Goal: Task Accomplishment & Management: Use online tool/utility

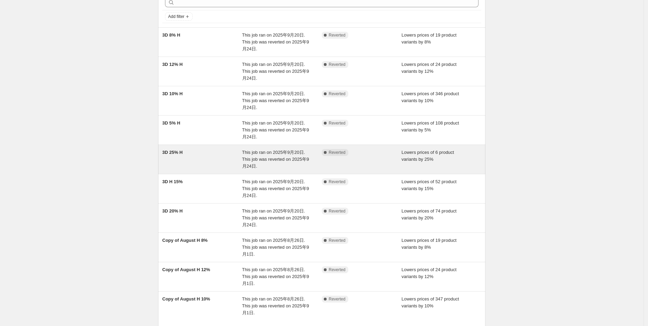
scroll to position [22, 0]
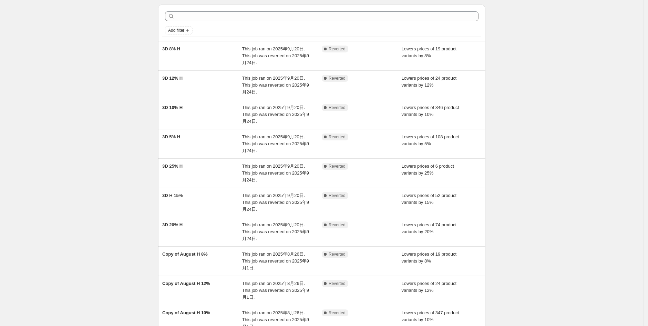
drag, startPoint x: 590, startPoint y: 153, endPoint x: 526, endPoint y: 179, distance: 69.7
click at [589, 152] on div "NA Bulk Price Editor. This page is ready NA Bulk Price Editor Add new price cha…" at bounding box center [322, 190] width 644 height 424
click at [608, 84] on div "NA Bulk Price Editor. This page is ready NA Bulk Price Editor Add new price cha…" at bounding box center [322, 190] width 644 height 424
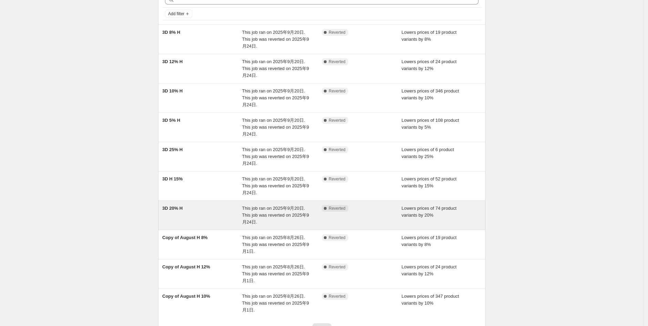
scroll to position [98, 0]
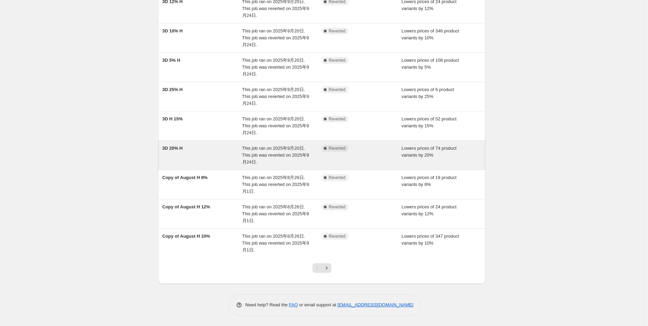
click at [183, 150] on span "3D 20% H" at bounding box center [172, 147] width 20 height 5
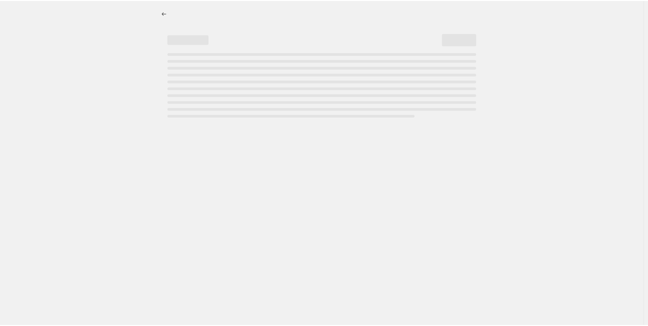
select select "percentage"
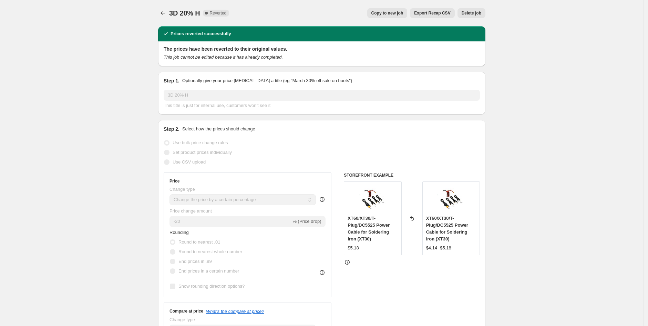
click at [399, 12] on span "Copy to new job" at bounding box center [388, 13] width 32 height 6
select select "percentage"
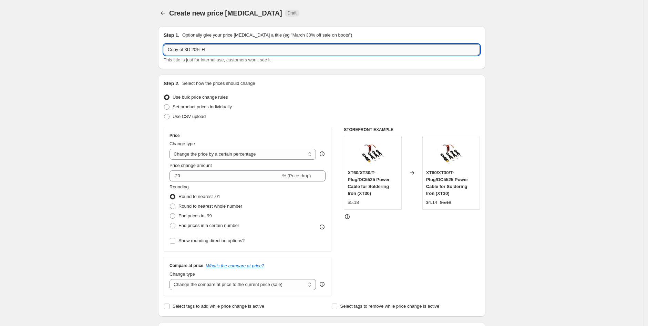
drag, startPoint x: 192, startPoint y: 50, endPoint x: 187, endPoint y: 51, distance: 4.7
click at [172, 50] on input "Copy of 3D 20% H" at bounding box center [322, 49] width 316 height 11
drag, startPoint x: 194, startPoint y: 49, endPoint x: 146, endPoint y: 50, distance: 47.6
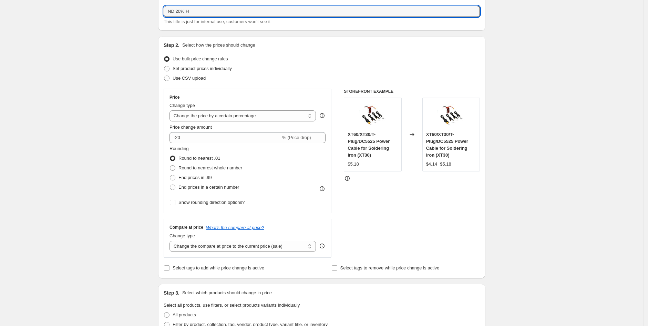
scroll to position [77, 0]
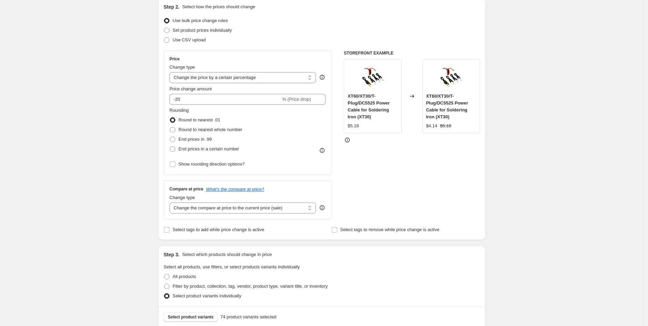
type input "ND 20% H"
click at [528, 143] on div "Create new price change job. This page is ready Create new price change job Dra…" at bounding box center [322, 297] width 644 height 749
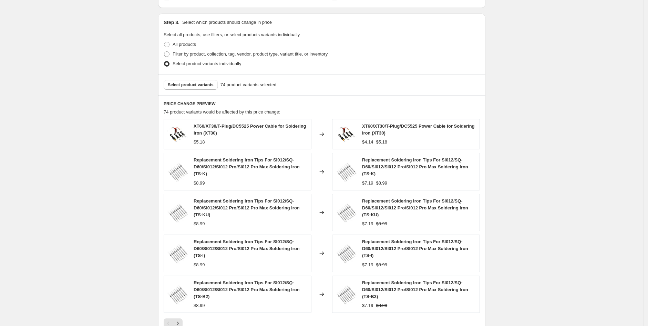
scroll to position [423, 0]
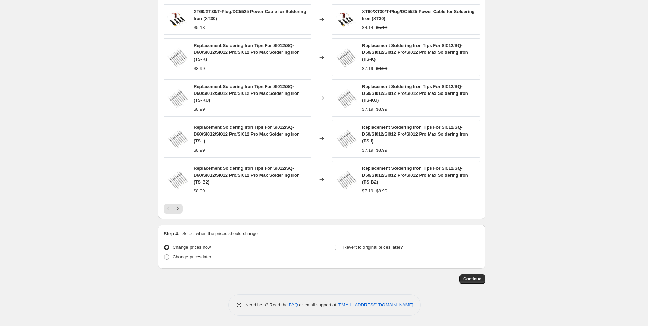
click at [178, 256] on span "Change prices later" at bounding box center [192, 256] width 39 height 5
click at [164, 254] on input "Change prices later" at bounding box center [164, 254] width 0 height 0
radio input "true"
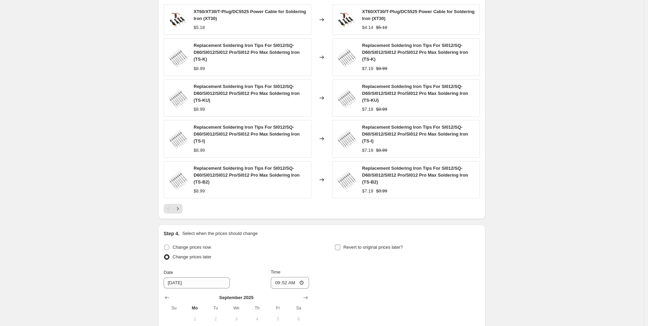
click at [341, 244] on input "Revert to original prices later?" at bounding box center [338, 247] width 6 height 6
checkbox input "true"
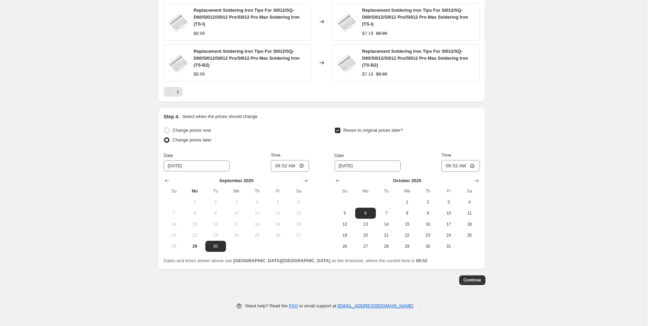
scroll to position [540, 0]
drag, startPoint x: 194, startPoint y: 244, endPoint x: 232, endPoint y: 236, distance: 38.4
click at [195, 244] on span "29" at bounding box center [194, 246] width 15 height 6
type input "9/29/2025"
click at [288, 164] on input "09:52" at bounding box center [290, 165] width 39 height 12
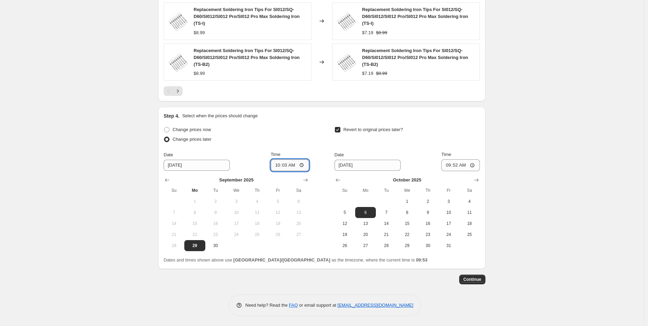
type input "10:30"
click at [459, 165] on input "09:52" at bounding box center [461, 165] width 39 height 12
type input "10:30"
click at [408, 214] on span "8" at bounding box center [407, 213] width 15 height 6
type input "10/8/2025"
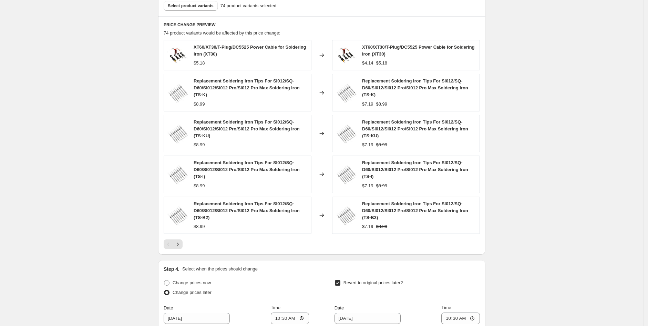
scroll to position [536, 0]
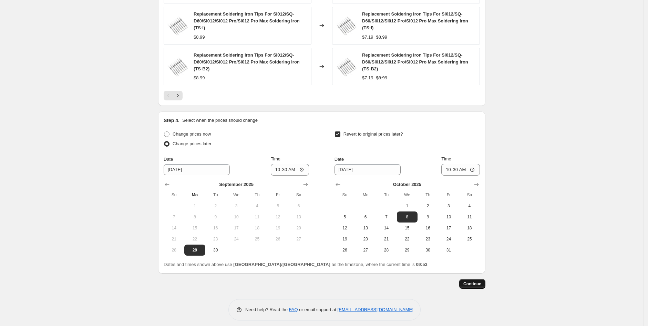
click at [468, 285] on span "Continue" at bounding box center [473, 284] width 18 height 6
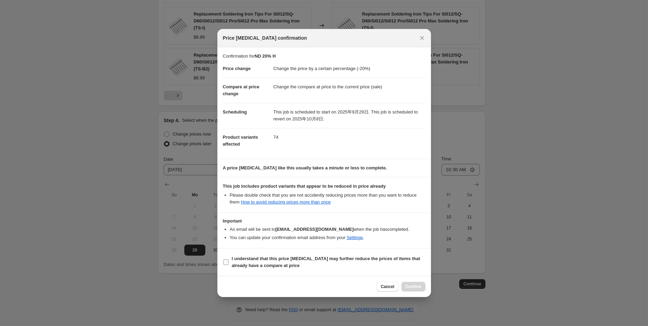
click at [223, 262] on input "I understand that this price change job may further reduce the prices of items …" at bounding box center [226, 262] width 6 height 6
checkbox input "true"
click at [423, 285] on button "Confirm" at bounding box center [414, 287] width 24 height 10
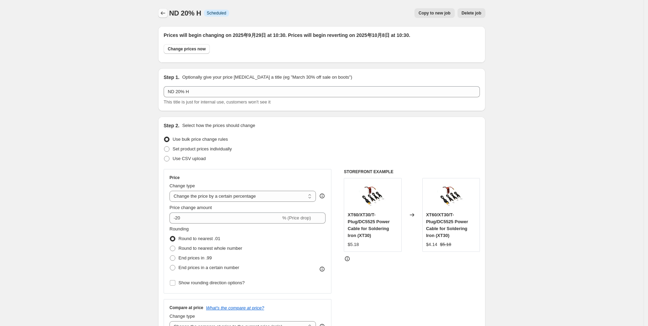
click at [168, 14] on button "Price change jobs" at bounding box center [163, 13] width 10 height 10
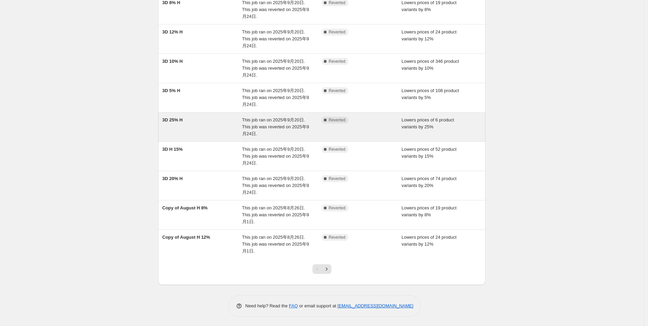
scroll to position [105, 0]
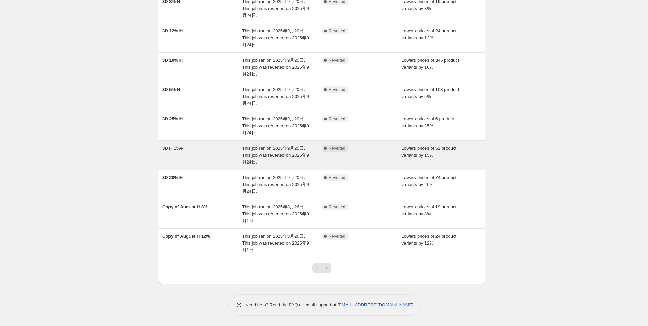
click at [180, 149] on span "3D H 15%" at bounding box center [172, 147] width 20 height 5
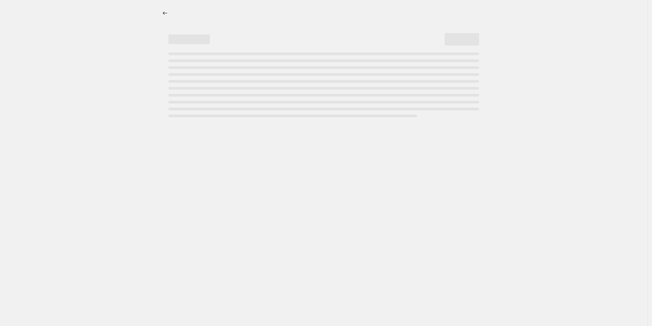
select select "percentage"
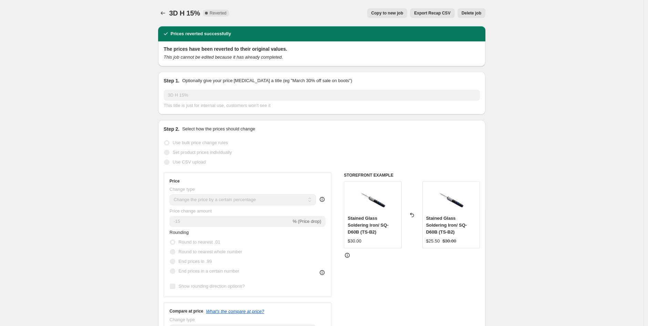
click at [399, 12] on span "Copy to new job" at bounding box center [388, 13] width 32 height 6
select select "percentage"
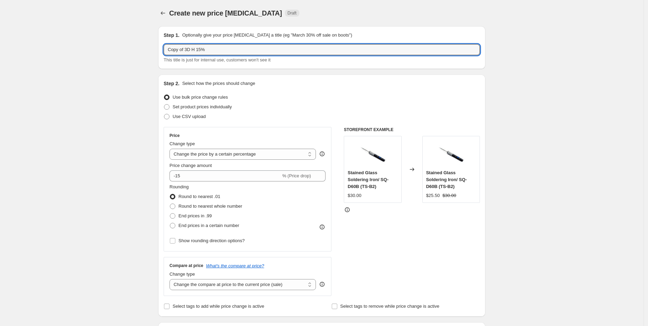
drag, startPoint x: 181, startPoint y: 50, endPoint x: 155, endPoint y: 52, distance: 26.3
drag, startPoint x: 193, startPoint y: 49, endPoint x: 160, endPoint y: 50, distance: 33.4
click at [184, 48] on input "ND H 15%" at bounding box center [322, 49] width 316 height 11
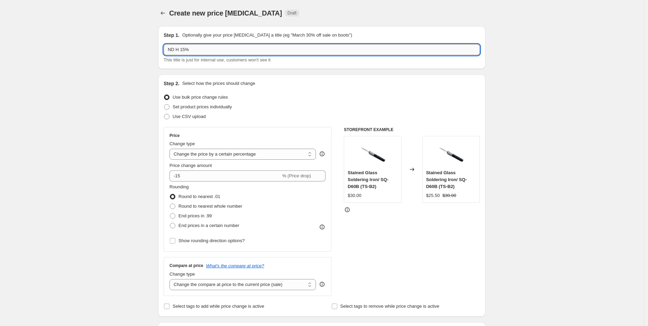
click at [182, 49] on input "ND H 15%" at bounding box center [322, 49] width 316 height 11
click at [195, 49] on input "ND 15%" at bounding box center [322, 49] width 316 height 11
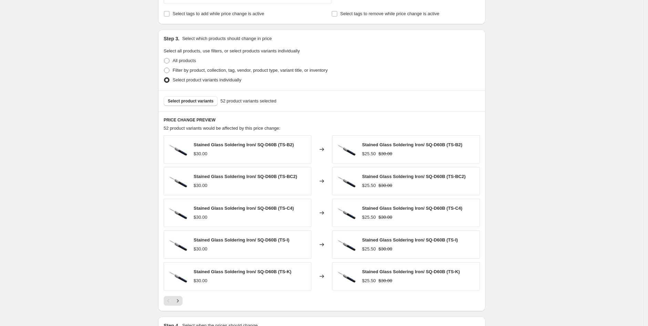
scroll to position [384, 0]
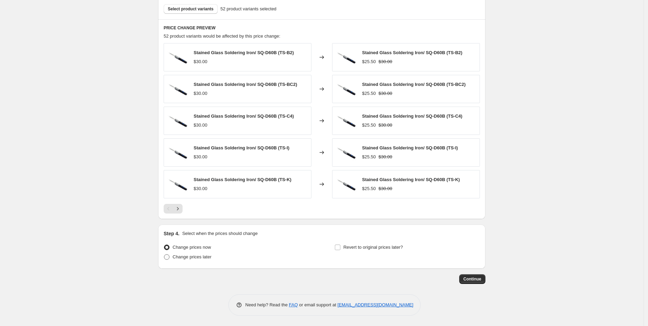
type input "ND 15% H"
click at [170, 257] on span at bounding box center [167, 257] width 6 height 6
click at [164, 254] on input "Change prices later" at bounding box center [164, 254] width 0 height 0
radio input "true"
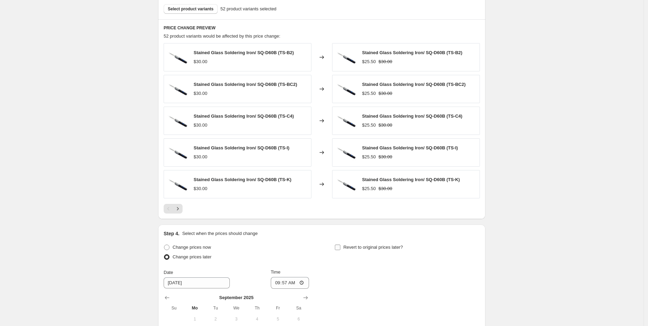
click at [341, 248] on input "Revert to original prices later?" at bounding box center [338, 247] width 6 height 6
checkbox input "true"
click at [204, 11] on span "Select product variants" at bounding box center [191, 9] width 46 height 6
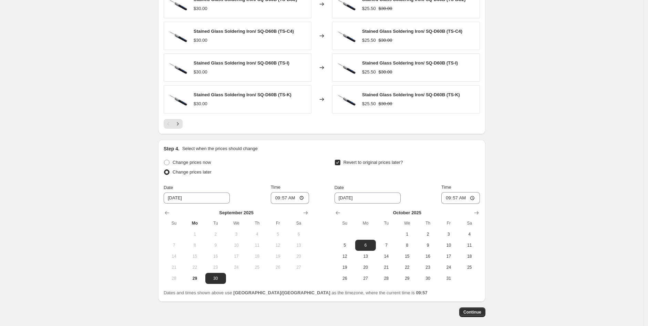
scroll to position [499, 0]
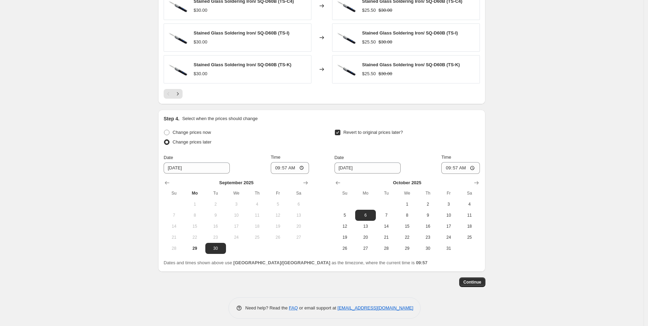
click at [196, 248] on span "29" at bounding box center [194, 248] width 15 height 6
type input "9/29/2025"
click at [288, 168] on input "09:57" at bounding box center [290, 168] width 39 height 12
type input "10:30"
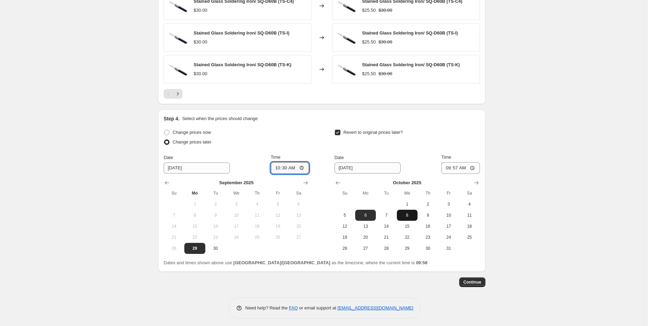
click at [408, 214] on span "8" at bounding box center [407, 215] width 15 height 6
type input "10/8/2025"
click at [457, 169] on input "09:57" at bounding box center [461, 168] width 39 height 12
type input "10:30"
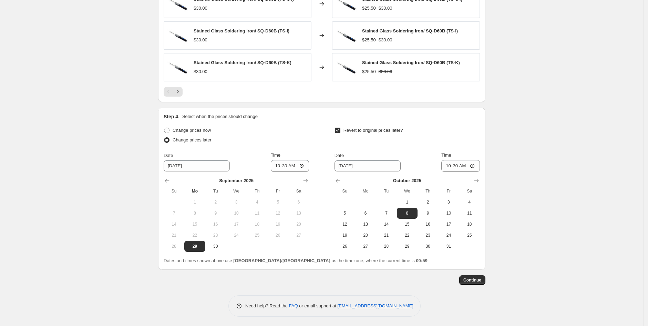
scroll to position [502, 0]
click at [469, 282] on button "Continue" at bounding box center [472, 279] width 26 height 10
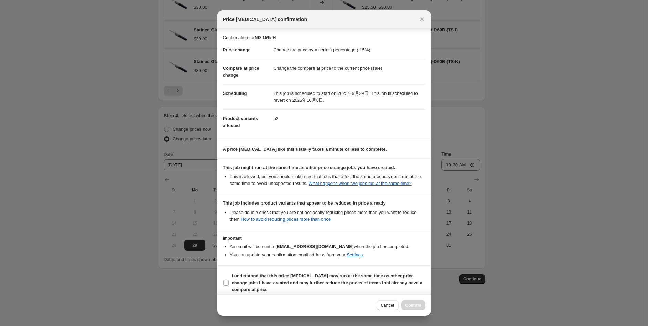
scroll to position [12, 0]
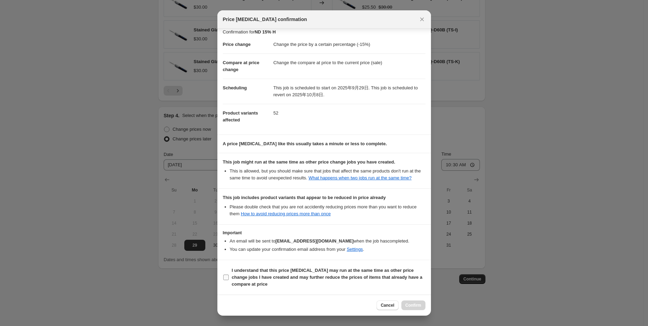
click at [226, 277] on input "I understand that this price change job may run at the same time as other price…" at bounding box center [226, 277] width 6 height 6
checkbox input "true"
click at [411, 304] on span "Confirm" at bounding box center [414, 305] width 16 height 6
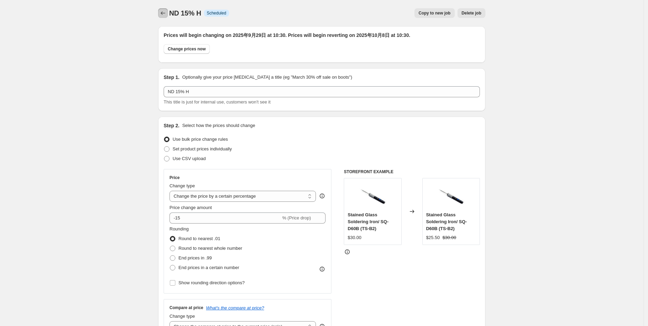
click at [164, 15] on icon "Price change jobs" at bounding box center [163, 13] width 7 height 7
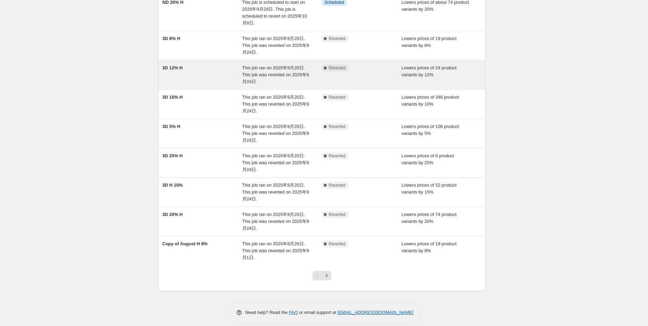
scroll to position [112, 0]
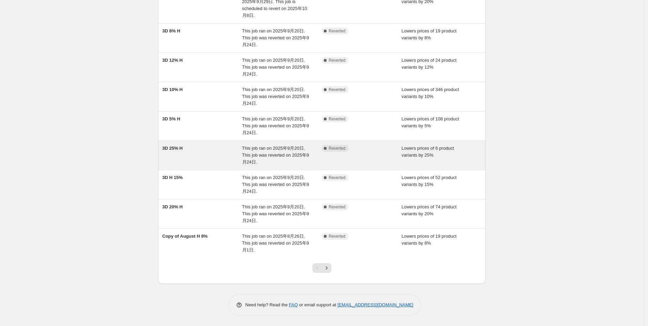
click at [188, 151] on div "3D 25% H" at bounding box center [202, 155] width 80 height 21
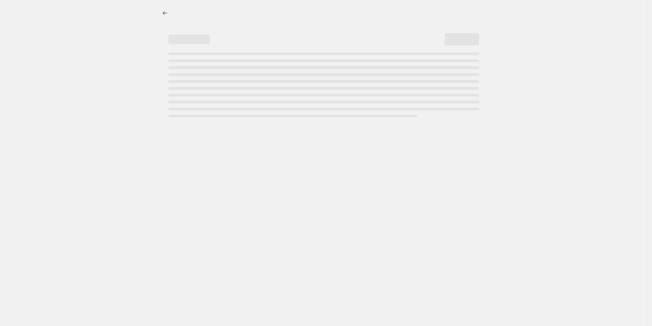
select select "percentage"
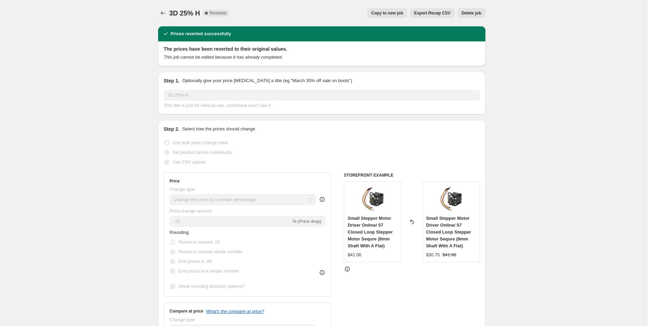
click at [393, 15] on span "Copy to new job" at bounding box center [388, 13] width 32 height 6
select select "percentage"
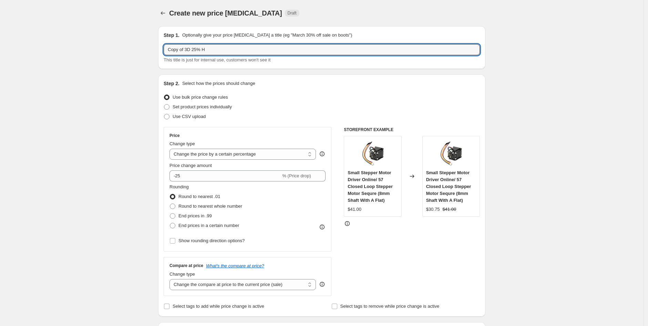
drag, startPoint x: 194, startPoint y: 50, endPoint x: 132, endPoint y: 50, distance: 62.7
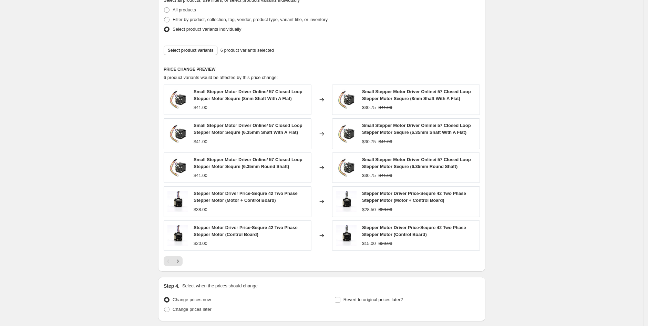
scroll to position [395, 0]
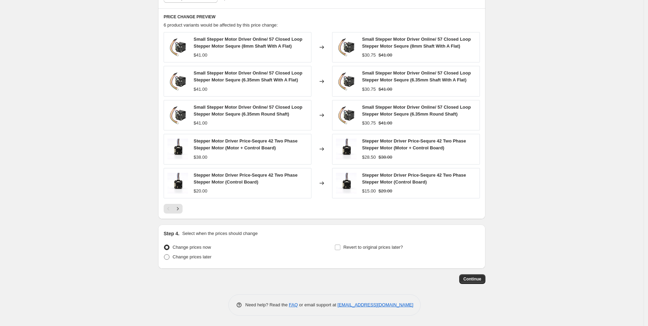
type input "ND 25% H"
drag, startPoint x: 195, startPoint y: 256, endPoint x: 301, endPoint y: 256, distance: 106.2
click at [195, 256] on span "Change prices later" at bounding box center [192, 256] width 39 height 5
click at [164, 254] on input "Change prices later" at bounding box center [164, 254] width 0 height 0
radio input "true"
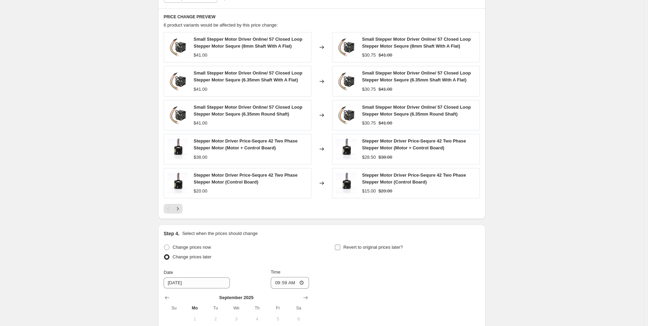
click at [341, 247] on input "Revert to original prices later?" at bounding box center [338, 247] width 6 height 6
checkbox input "true"
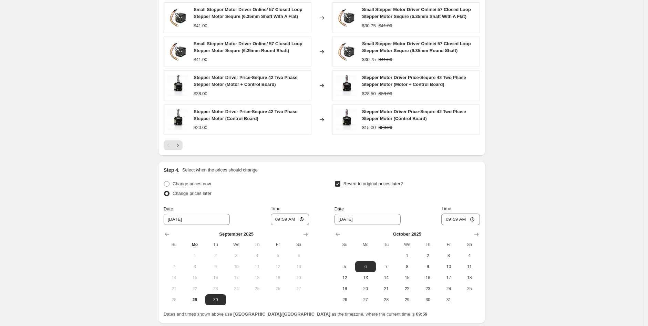
scroll to position [513, 0]
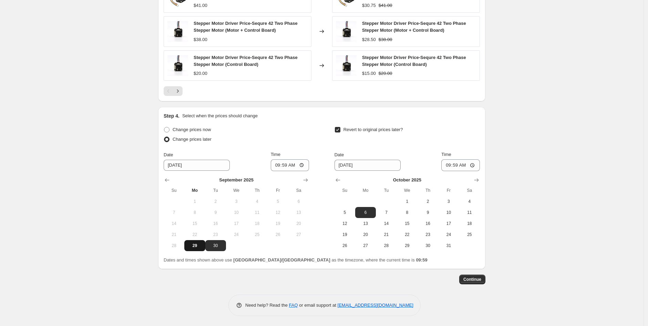
click at [195, 240] on button "29" at bounding box center [194, 245] width 21 height 11
type input "9/29/2025"
click at [287, 163] on input "09:59" at bounding box center [290, 165] width 39 height 12
type input "10:30"
drag, startPoint x: 407, startPoint y: 214, endPoint x: 442, endPoint y: 190, distance: 41.8
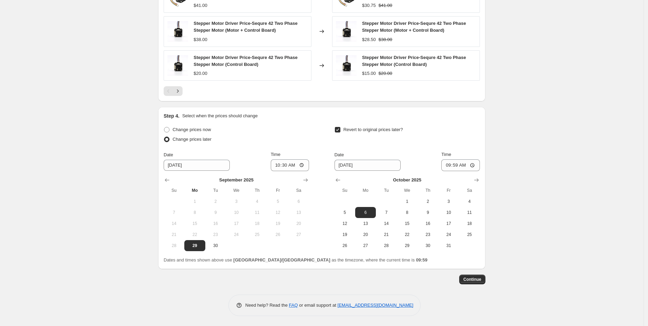
click at [408, 214] on span "8" at bounding box center [407, 213] width 15 height 6
type input "10/8/2025"
click at [459, 164] on input "09:59" at bounding box center [461, 165] width 39 height 12
type input "10:30"
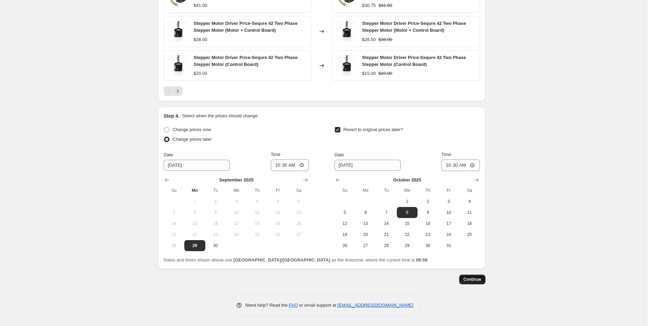
click at [476, 279] on span "Continue" at bounding box center [473, 279] width 18 height 6
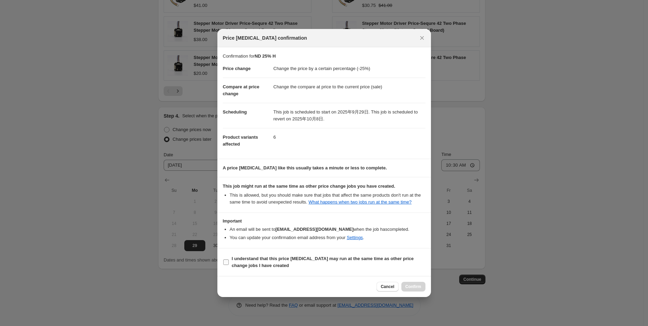
click at [224, 265] on input "I understand that this price change job may run at the same time as other price…" at bounding box center [226, 262] width 6 height 6
checkbox input "true"
click at [409, 289] on span "Confirm" at bounding box center [414, 287] width 16 height 6
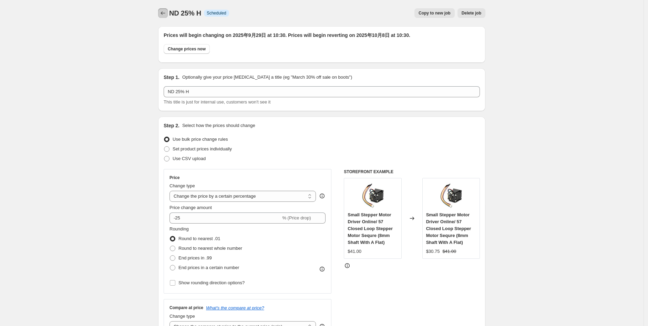
click at [163, 13] on icon "Price change jobs" at bounding box center [163, 13] width 7 height 7
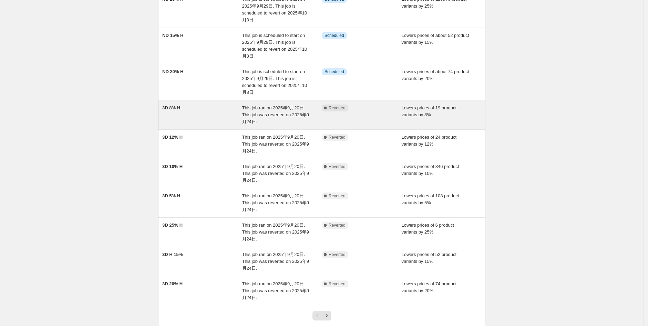
scroll to position [77, 0]
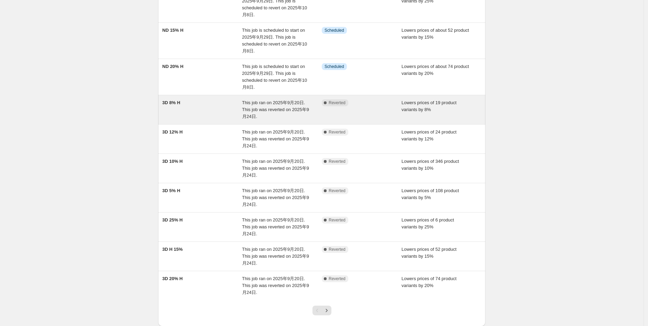
click at [172, 111] on div "3D 8% H" at bounding box center [202, 109] width 80 height 21
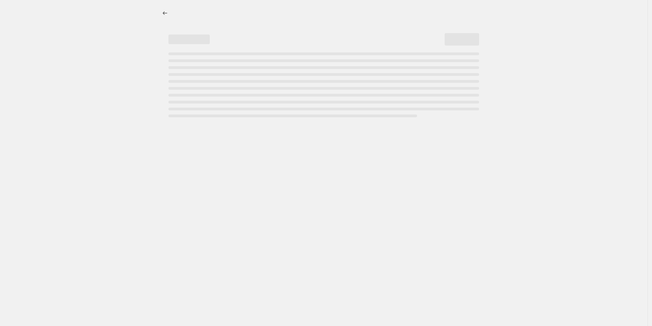
select select "percentage"
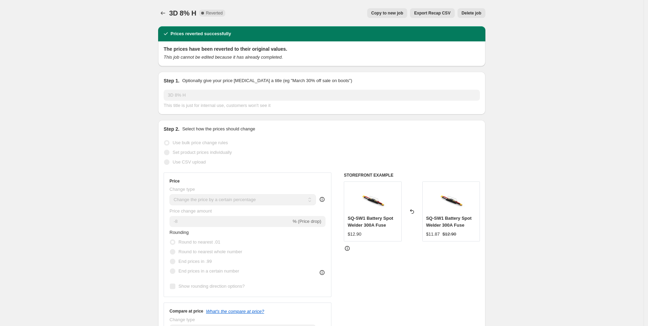
click at [387, 15] on span "Copy to new job" at bounding box center [388, 13] width 32 height 6
select select "percentage"
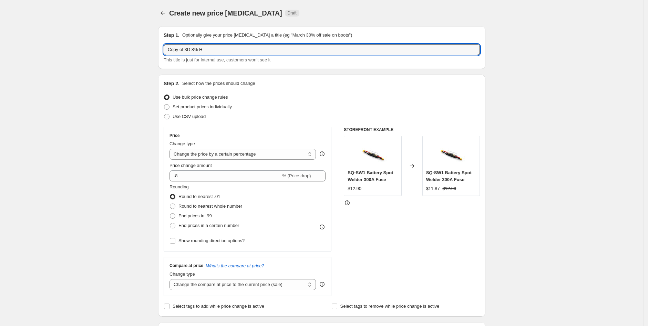
drag, startPoint x: 193, startPoint y: 49, endPoint x: 155, endPoint y: 50, distance: 38.0
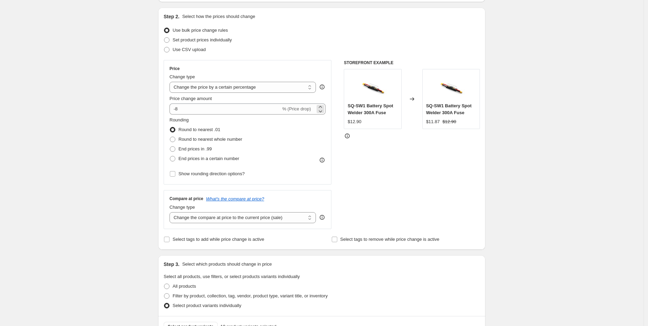
scroll to position [191, 0]
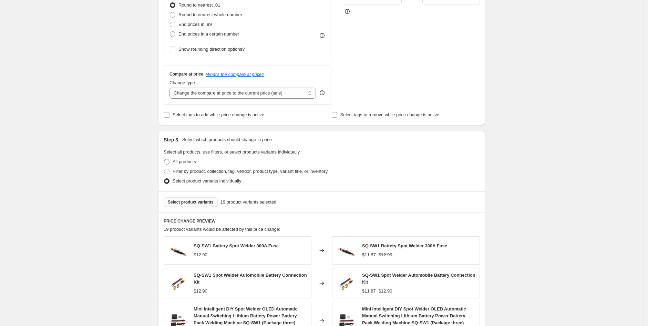
type input "ND 8% H"
click at [187, 198] on button "Select product variants" at bounding box center [191, 202] width 54 height 10
click at [205, 203] on span "Select product variants" at bounding box center [191, 202] width 46 height 6
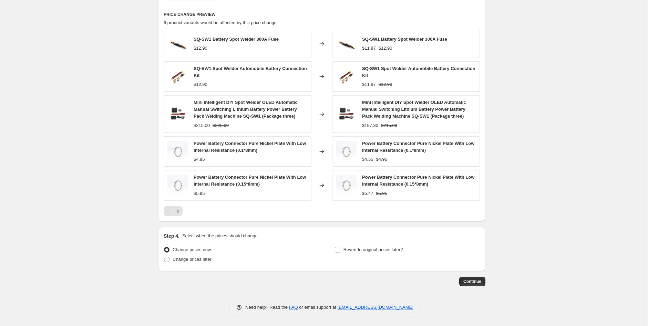
scroll to position [400, 0]
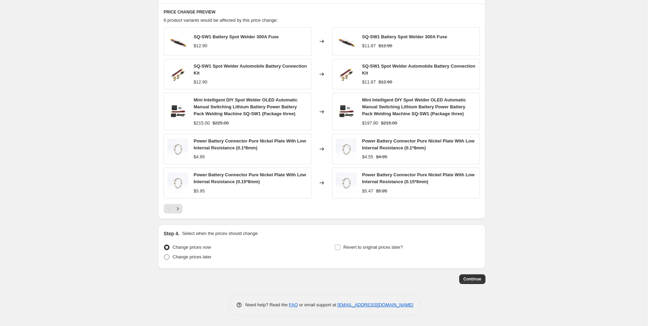
click at [170, 258] on span at bounding box center [167, 257] width 6 height 6
click at [164, 254] on input "Change prices later" at bounding box center [164, 254] width 0 height 0
radio input "true"
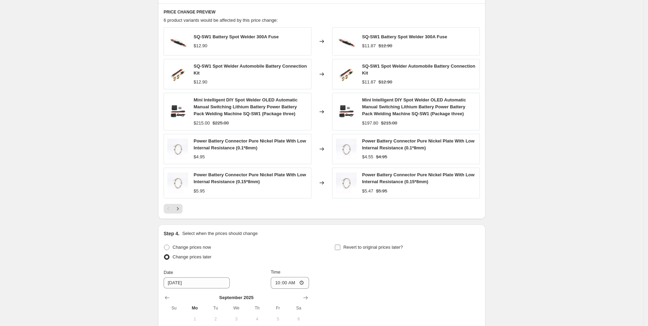
click at [340, 247] on input "Revert to original prices later?" at bounding box center [338, 247] width 6 height 6
checkbox input "true"
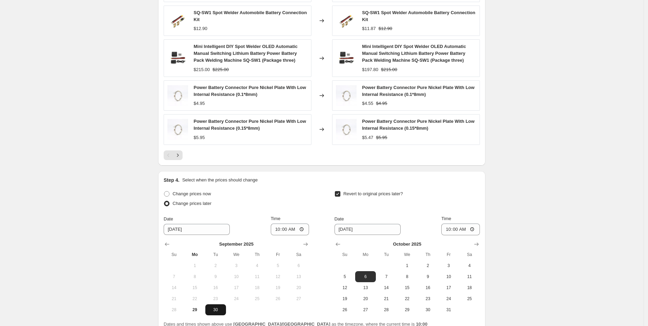
scroll to position [518, 0]
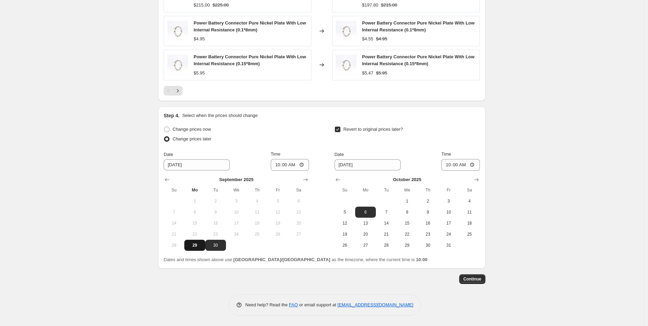
click at [202, 244] on span "29" at bounding box center [194, 245] width 15 height 6
type input "9/29/2025"
click at [288, 160] on input "10:00" at bounding box center [290, 165] width 39 height 12
type input "10:30"
click at [405, 214] on span "8" at bounding box center [407, 212] width 15 height 6
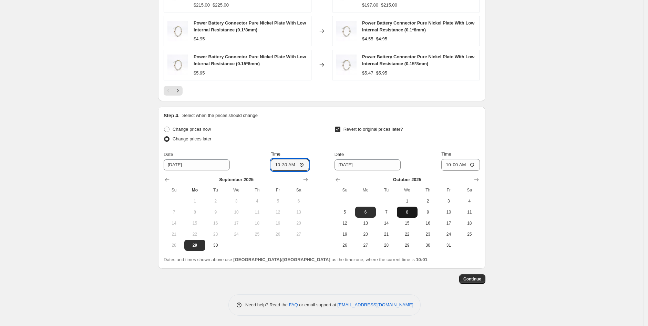
type input "10/8/2025"
click at [456, 164] on input "10:00" at bounding box center [461, 165] width 39 height 12
type input "10:30"
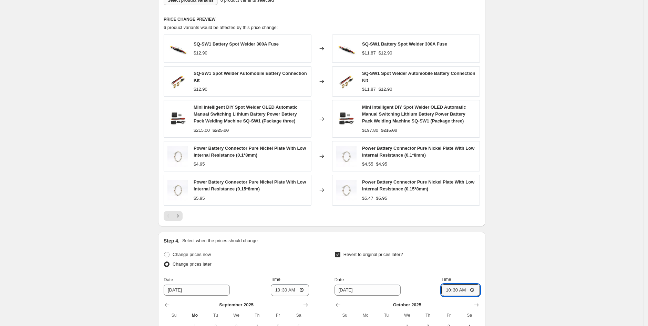
scroll to position [498, 0]
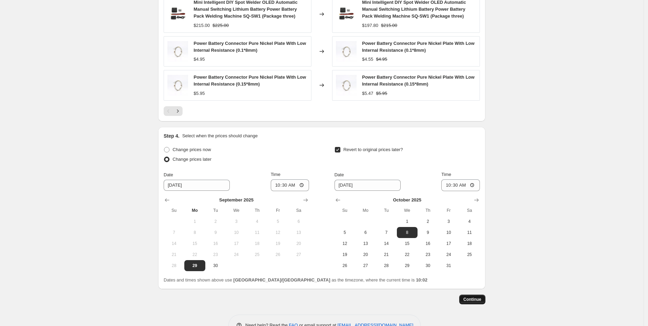
click at [478, 296] on span "Continue" at bounding box center [473, 299] width 18 height 6
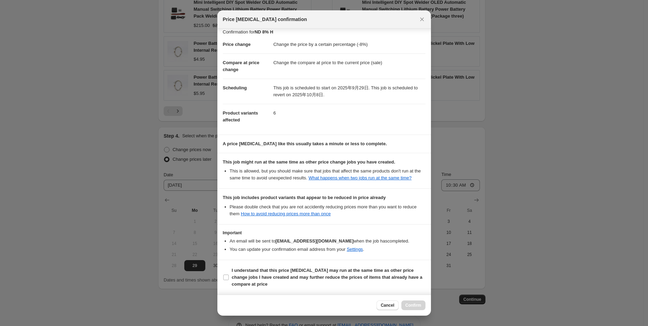
scroll to position [12, 0]
click at [227, 276] on input "I understand that this price change job may run at the same time as other price…" at bounding box center [226, 277] width 6 height 6
checkbox input "true"
click at [423, 306] on button "Confirm" at bounding box center [414, 305] width 24 height 10
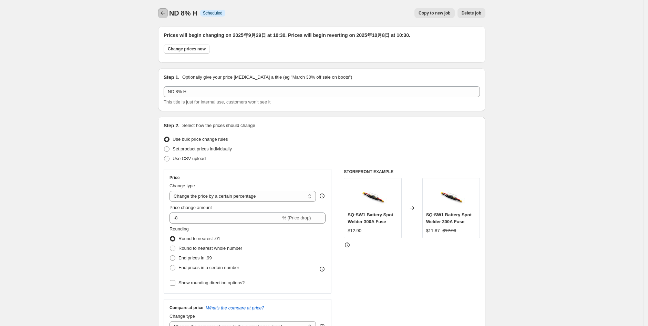
click at [166, 8] on button "Price change jobs" at bounding box center [163, 13] width 10 height 10
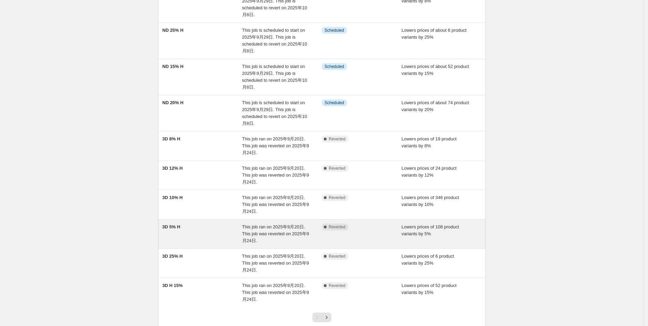
scroll to position [38, 0]
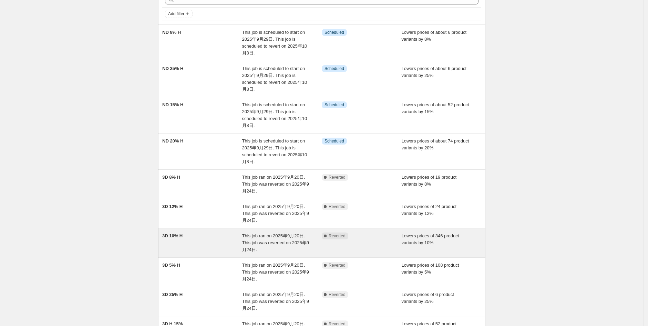
click at [173, 235] on span "3D 10% H" at bounding box center [172, 235] width 20 height 5
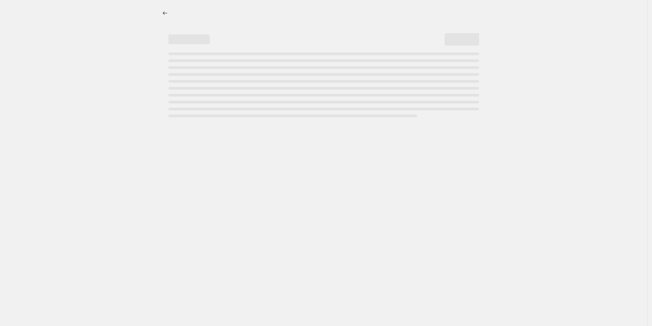
select select "percentage"
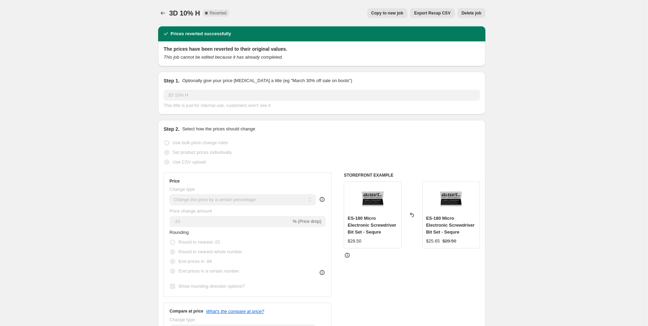
click at [382, 12] on span "Copy to new job" at bounding box center [388, 13] width 32 height 6
select select "percentage"
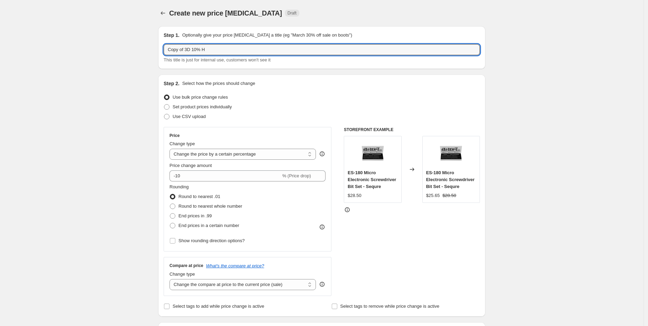
drag, startPoint x: 193, startPoint y: 50, endPoint x: 134, endPoint y: 57, distance: 59.3
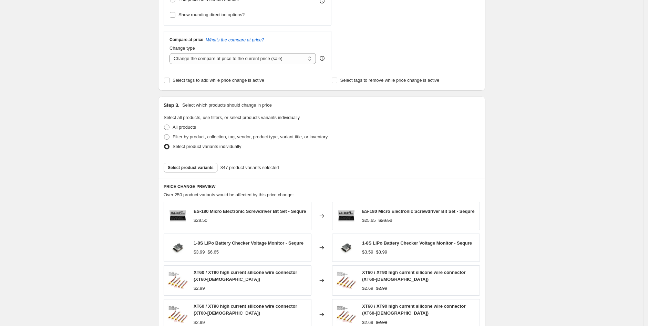
scroll to position [230, 0]
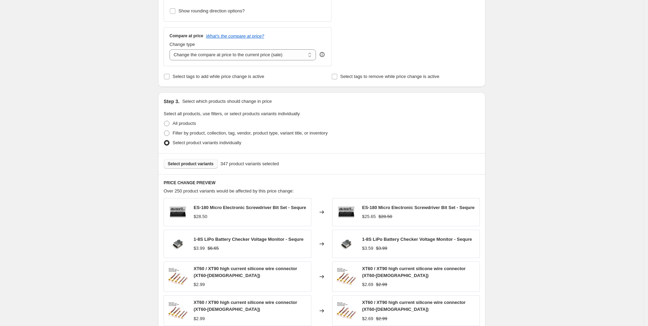
type input "ND 10% H"
click at [195, 163] on span "Select product variants" at bounding box center [191, 164] width 46 height 6
click at [207, 165] on span "Select product variants" at bounding box center [191, 164] width 46 height 6
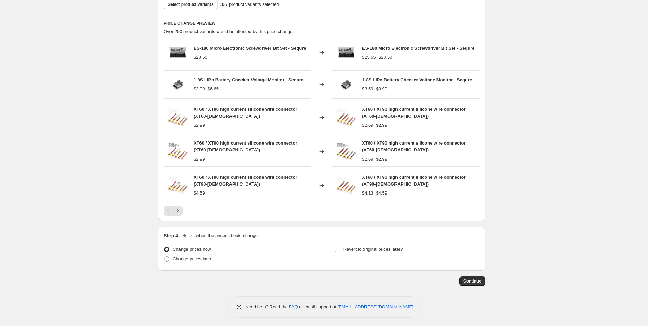
scroll to position [393, 0]
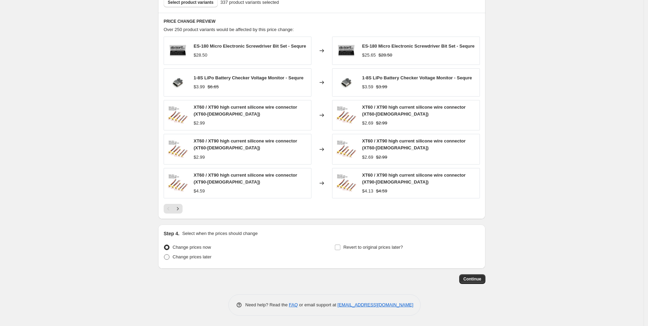
click at [166, 256] on span at bounding box center [167, 257] width 6 height 6
click at [164, 254] on input "Change prices later" at bounding box center [164, 254] width 0 height 0
radio input "true"
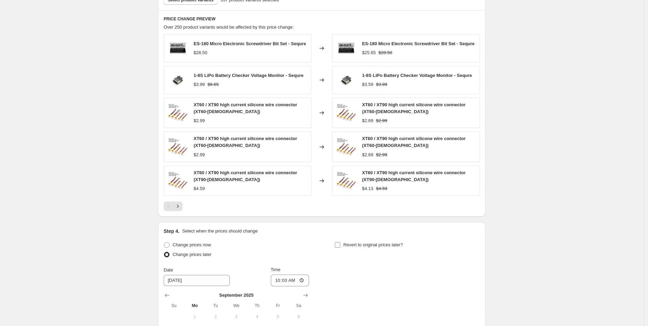
click at [341, 248] on span at bounding box center [338, 245] width 6 height 6
click at [341, 247] on input "Revert to original prices later?" at bounding box center [338, 245] width 6 height 6
checkbox input "true"
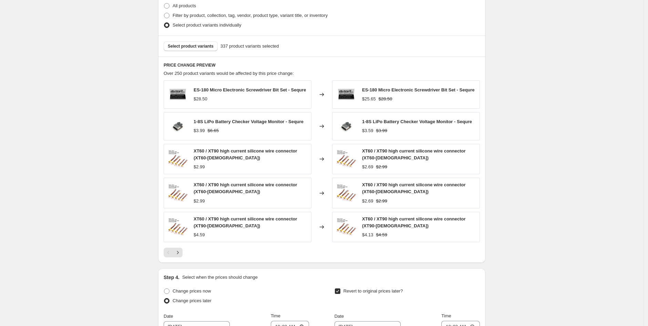
scroll to position [281, 0]
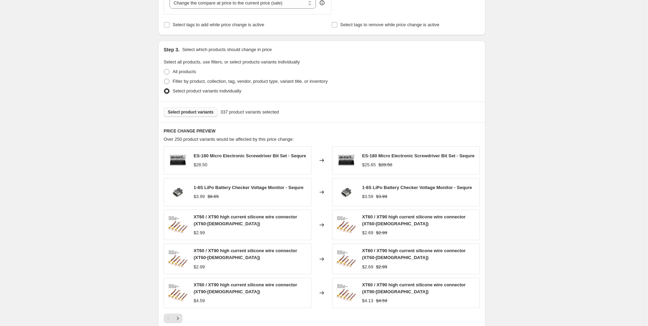
click at [202, 115] on button "Select product variants" at bounding box center [191, 112] width 54 height 10
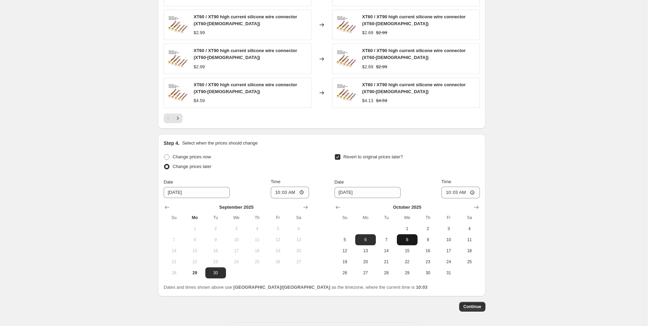
scroll to position [511, 0]
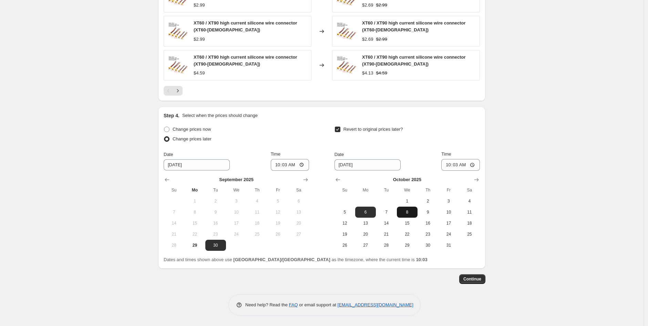
click at [412, 214] on span "8" at bounding box center [407, 212] width 15 height 6
type input "10/8/2025"
click at [197, 245] on span "29" at bounding box center [194, 245] width 15 height 6
type input "9/29/2025"
click at [287, 163] on input "10:03" at bounding box center [290, 165] width 39 height 12
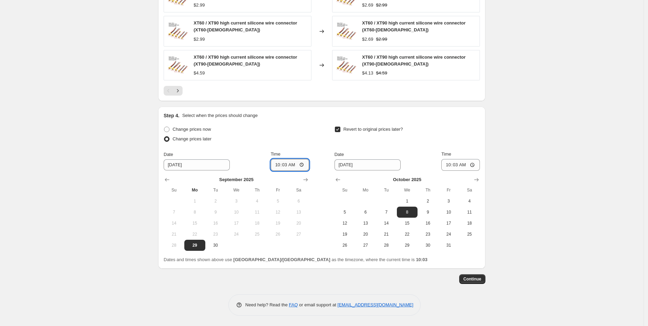
type input "10:30"
click at [459, 164] on input "10:03" at bounding box center [461, 165] width 39 height 12
type input "10:30"
click at [473, 280] on span "Continue" at bounding box center [473, 279] width 18 height 6
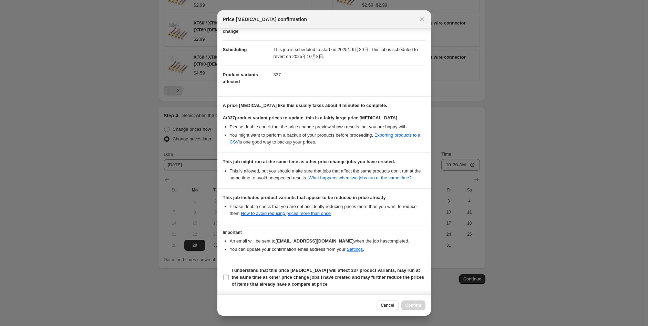
scroll to position [57, 0]
click at [228, 275] on input "I understand that this price change job will affect 337 product variants, may r…" at bounding box center [226, 277] width 6 height 6
checkbox input "true"
click at [410, 303] on span "Confirm" at bounding box center [414, 305] width 16 height 6
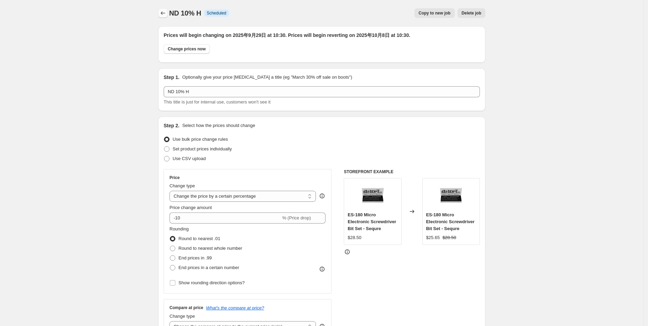
click at [164, 16] on icon "Price change jobs" at bounding box center [163, 13] width 7 height 7
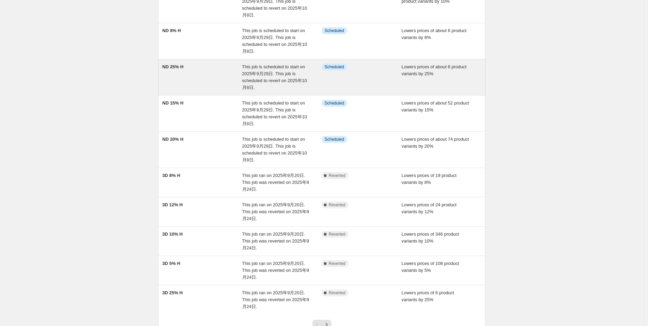
scroll to position [77, 0]
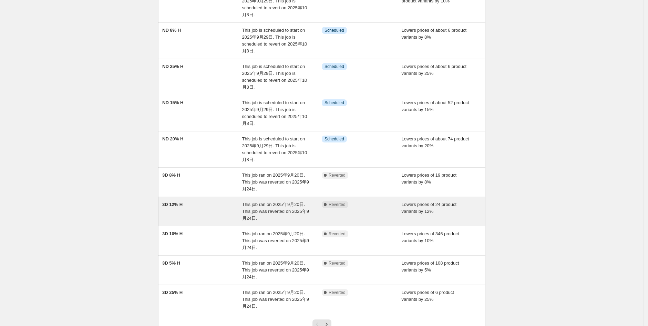
click at [181, 208] on div "3D 12% H" at bounding box center [202, 211] width 80 height 21
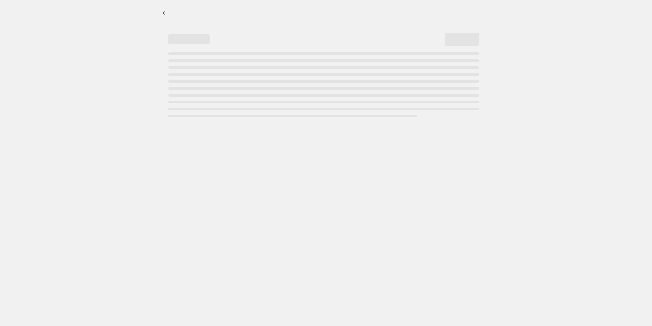
select select "percentage"
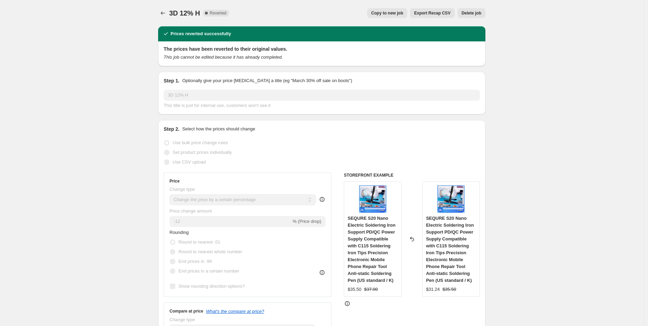
click at [388, 11] on span "Copy to new job" at bounding box center [388, 13] width 32 height 6
select select "percentage"
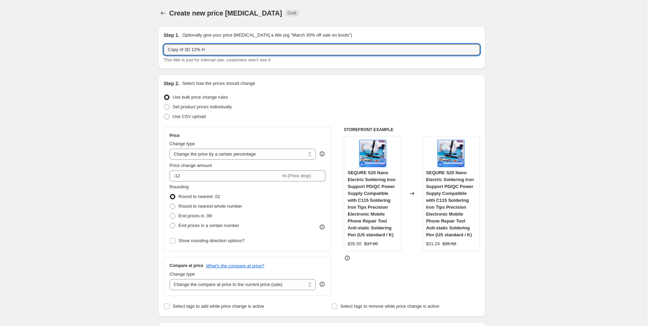
drag, startPoint x: 193, startPoint y: 49, endPoint x: 139, endPoint y: 50, distance: 54.1
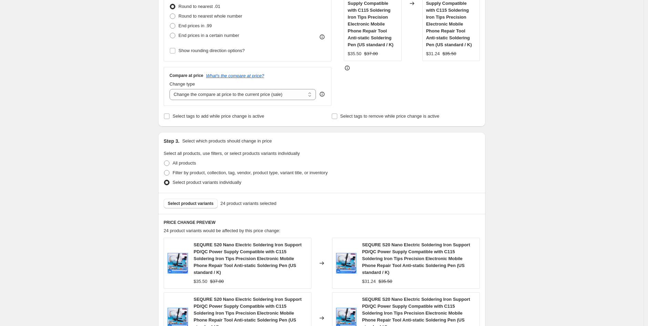
scroll to position [306, 0]
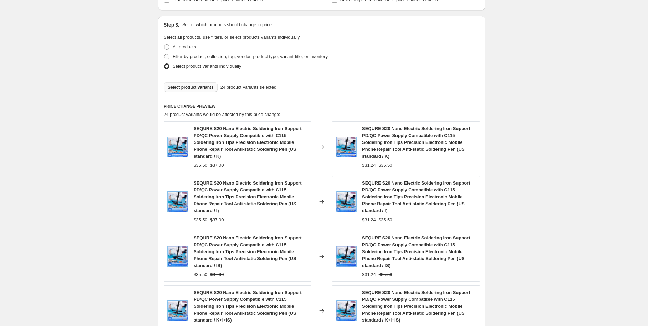
type input "ND 12% H"
click at [204, 86] on span "Select product variants" at bounding box center [191, 87] width 46 height 6
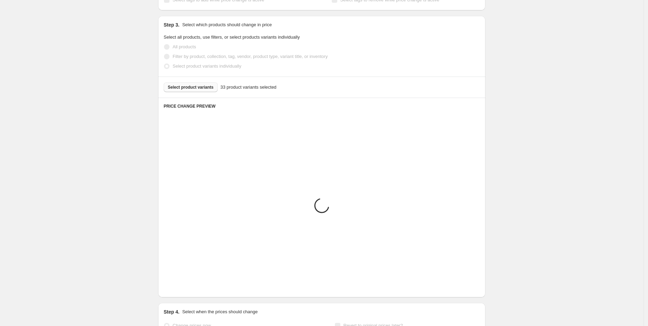
click at [202, 89] on div "Select product variants 33 product variants selected" at bounding box center [322, 87] width 316 height 10
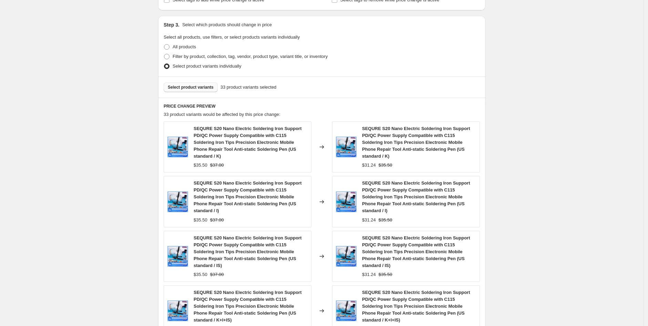
click at [202, 89] on span "Select product variants" at bounding box center [191, 87] width 46 height 6
click at [215, 90] on button "Select product variants" at bounding box center [191, 87] width 54 height 10
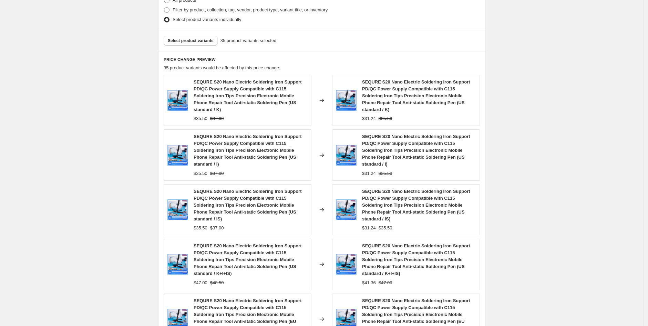
scroll to position [499, 0]
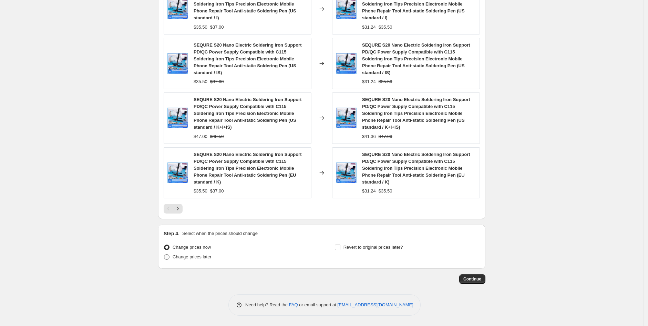
click at [173, 258] on label "Change prices later" at bounding box center [188, 257] width 48 height 10
click at [164, 254] on input "Change prices later" at bounding box center [164, 254] width 0 height 0
radio input "true"
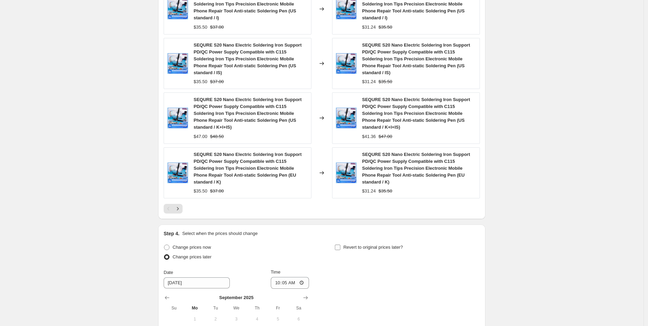
click at [343, 250] on label "Revert to original prices later?" at bounding box center [369, 247] width 69 height 10
click at [341, 250] on input "Revert to original prices later?" at bounding box center [338, 247] width 6 height 6
checkbox input "true"
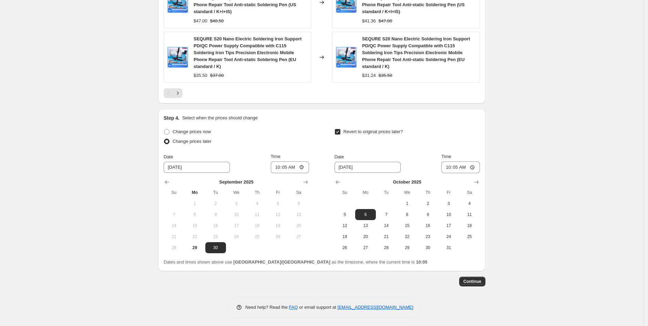
scroll to position [616, 0]
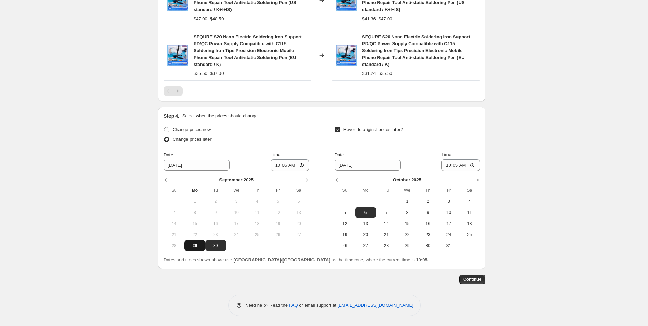
click at [200, 243] on span "29" at bounding box center [194, 246] width 15 height 6
type input "9/29/2025"
click at [287, 167] on input "10:05" at bounding box center [290, 165] width 39 height 12
type input "10:30"
click at [405, 209] on button "8" at bounding box center [407, 212] width 21 height 11
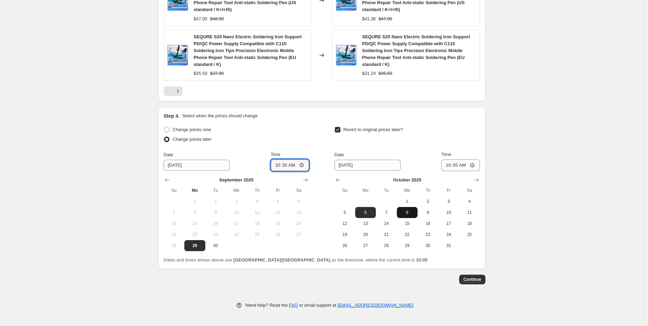
type input "10/8/2025"
click at [456, 163] on input "10:05" at bounding box center [461, 165] width 39 height 12
type input "10:30"
click at [475, 276] on button "Continue" at bounding box center [472, 279] width 26 height 10
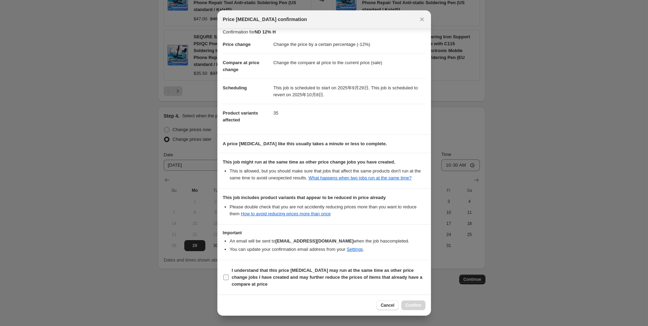
scroll to position [12, 0]
drag, startPoint x: 227, startPoint y: 276, endPoint x: 253, endPoint y: 281, distance: 25.5
click at [227, 276] on input "I understand that this price change job may run at the same time as other price…" at bounding box center [226, 277] width 6 height 6
checkbox input "true"
click at [411, 303] on span "Confirm" at bounding box center [414, 305] width 16 height 6
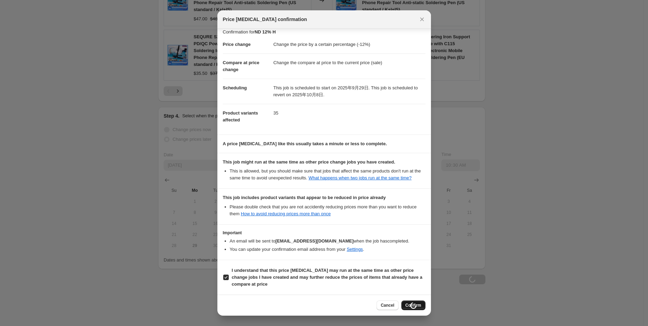
scroll to position [616, 0]
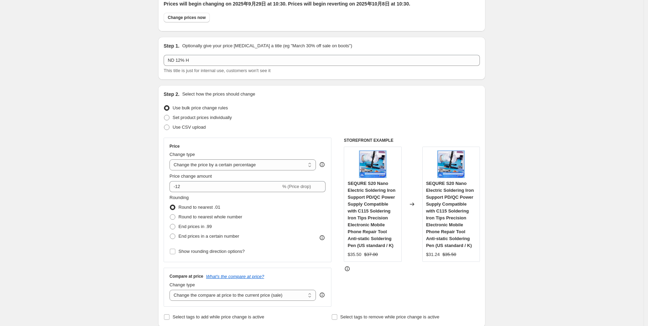
scroll to position [0, 0]
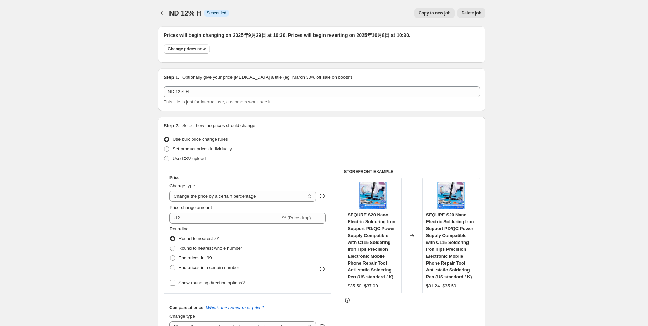
click at [166, 11] on icon "Price change jobs" at bounding box center [163, 13] width 7 height 7
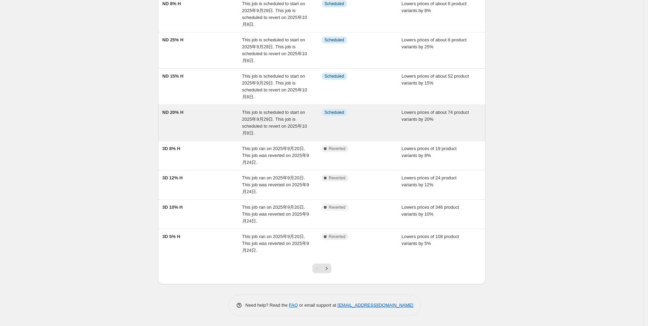
scroll to position [140, 0]
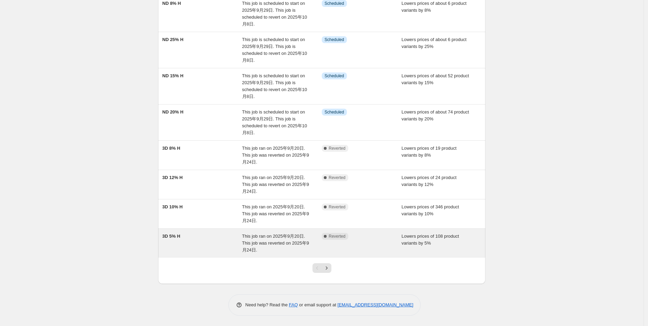
click at [180, 241] on div "3D 5% H" at bounding box center [202, 243] width 80 height 21
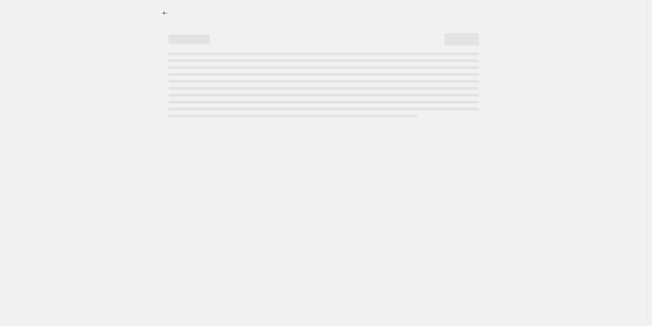
select select "percentage"
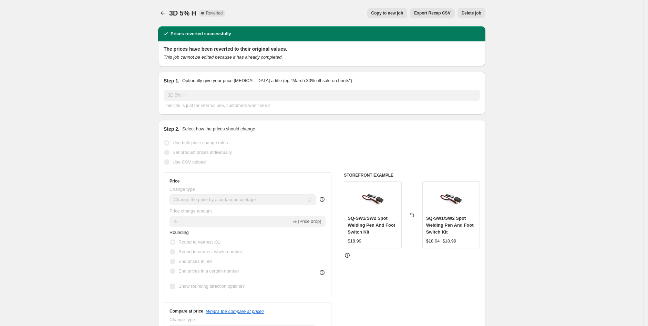
click at [387, 10] on button "Copy to new job" at bounding box center [387, 13] width 40 height 10
select select "percentage"
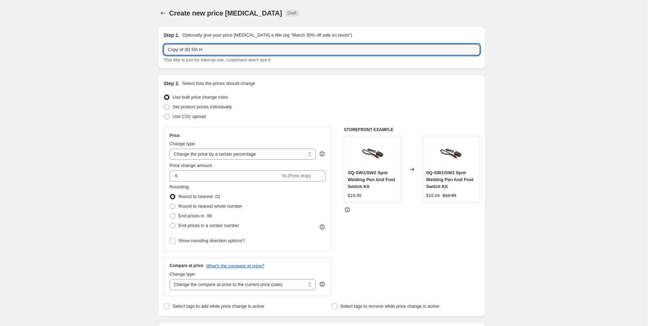
drag, startPoint x: 201, startPoint y: 48, endPoint x: 152, endPoint y: 51, distance: 49.0
click at [192, 49] on input "Copy of 3D 5% H" at bounding box center [322, 49] width 316 height 11
click at [194, 49] on input "Copy of 3D 5% H" at bounding box center [322, 49] width 316 height 11
drag, startPoint x: 193, startPoint y: 49, endPoint x: 148, endPoint y: 48, distance: 45.5
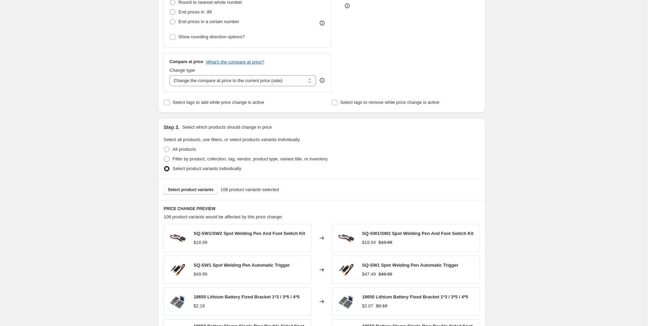
scroll to position [268, 0]
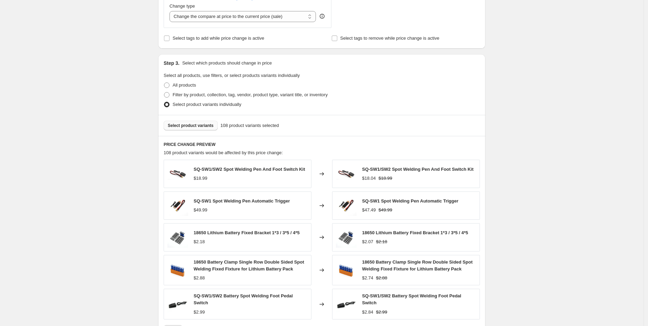
type input "ND 5% H"
click at [198, 124] on span "Select product variants" at bounding box center [191, 126] width 46 height 6
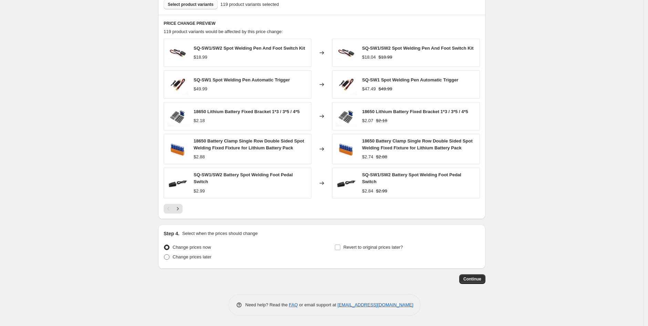
click at [183, 255] on span "Change prices later" at bounding box center [192, 256] width 39 height 5
click at [164, 254] on input "Change prices later" at bounding box center [164, 254] width 0 height 0
radio input "true"
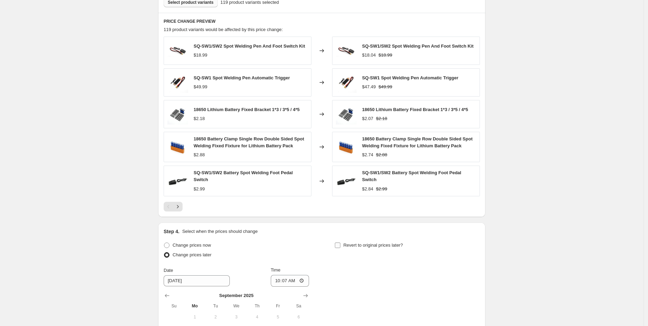
click at [344, 248] on label "Revert to original prices later?" at bounding box center [369, 245] width 69 height 10
click at [341, 248] on input "Revert to original prices later?" at bounding box center [338, 245] width 6 height 6
checkbox input "true"
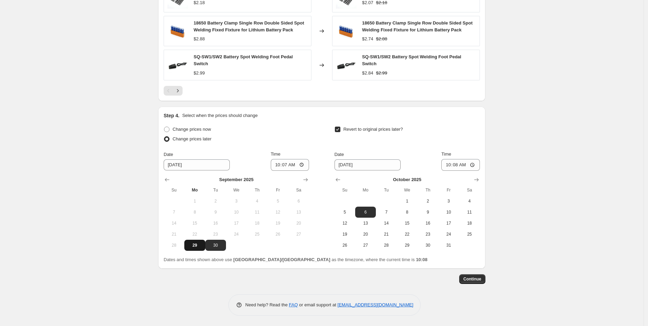
click at [199, 242] on button "29" at bounding box center [194, 245] width 21 height 11
type input "9/29/2025"
click at [287, 163] on input "10:07" at bounding box center [290, 165] width 39 height 12
type input "10:30"
click at [412, 212] on span "8" at bounding box center [407, 212] width 15 height 6
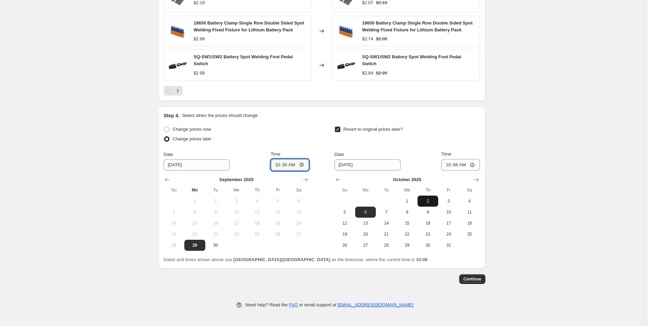
type input "10/8/2025"
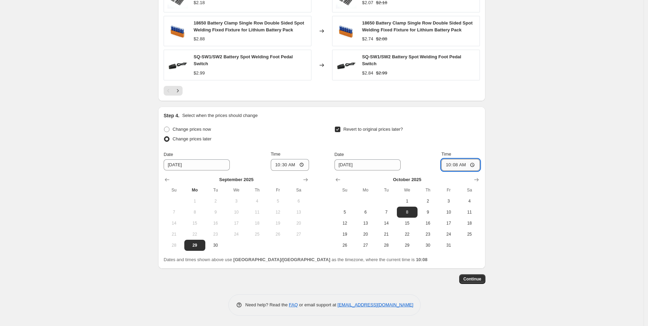
click at [457, 163] on input "10:08" at bounding box center [461, 165] width 39 height 12
type input "10:30"
click at [475, 277] on span "Continue" at bounding box center [473, 279] width 18 height 6
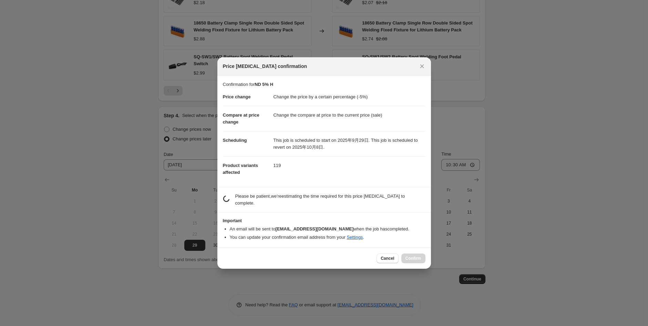
scroll to position [0, 0]
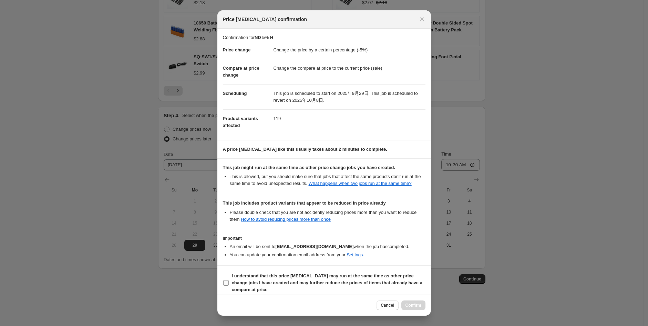
click at [223, 285] on input "I understand that this price change job may run at the same time as other price…" at bounding box center [226, 283] width 6 height 6
checkbox input "true"
click at [416, 305] on span "Confirm" at bounding box center [414, 305] width 16 height 6
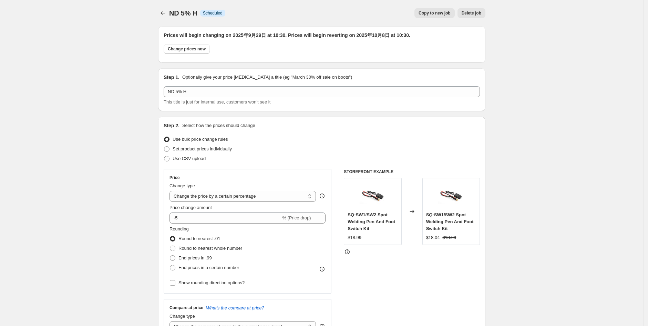
click at [165, 13] on icon "Price change jobs" at bounding box center [163, 13] width 7 height 7
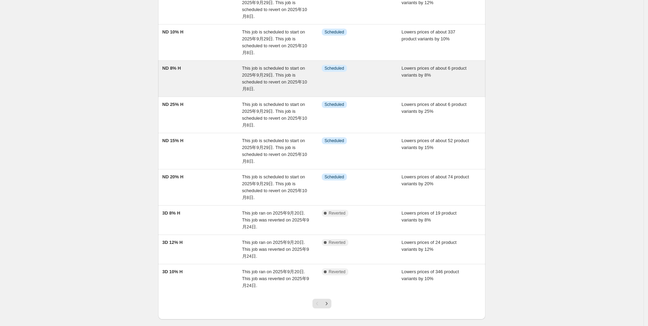
scroll to position [115, 0]
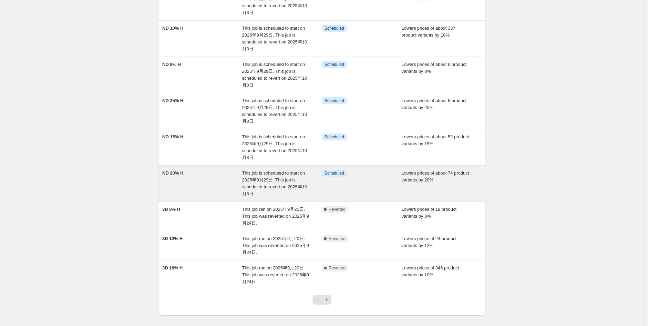
click at [183, 172] on span "ND 20% H" at bounding box center [172, 172] width 21 height 5
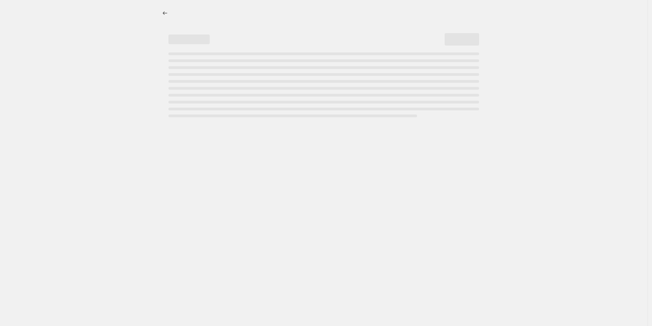
select select "percentage"
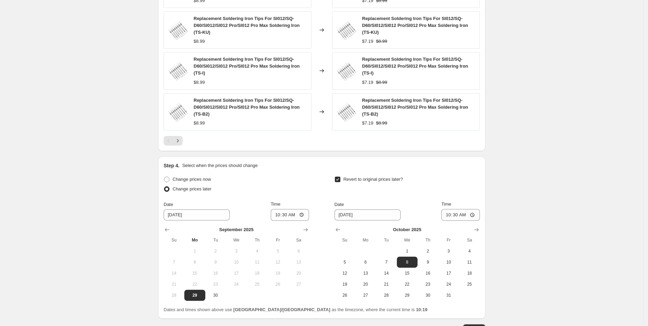
scroll to position [583, 0]
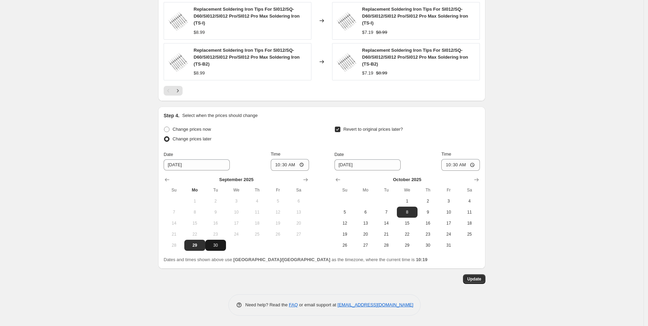
click at [214, 244] on span "30" at bounding box center [215, 245] width 15 height 6
type input "9/30/2025"
click at [287, 163] on input "10:30" at bounding box center [290, 165] width 39 height 12
type input "09:00"
click at [316, 134] on div "Change prices now Change prices later Date 9/30/2025 Time 09:00 September 2025 …" at bounding box center [322, 187] width 316 height 126
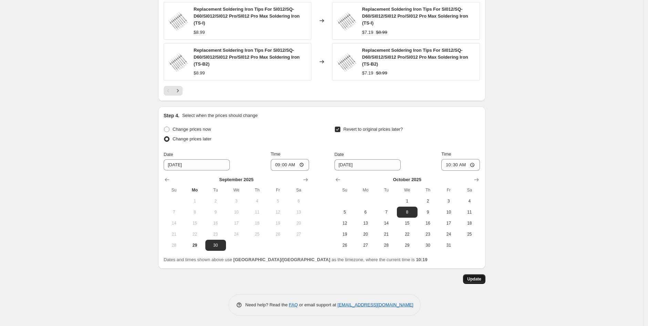
click at [477, 281] on span "Update" at bounding box center [474, 279] width 14 height 6
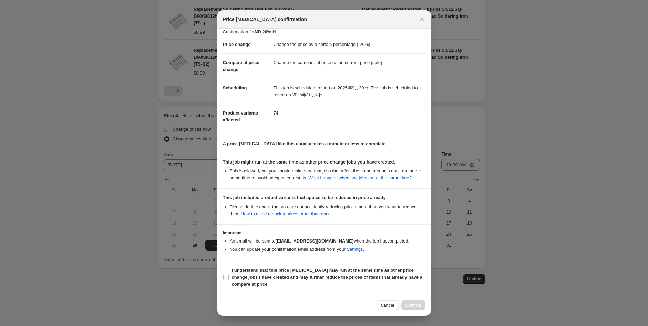
scroll to position [12, 0]
click at [228, 277] on input "I understand that this price change job may run at the same time as other price…" at bounding box center [226, 277] width 6 height 6
checkbox input "true"
click at [414, 307] on span "Confirm" at bounding box center [414, 305] width 16 height 6
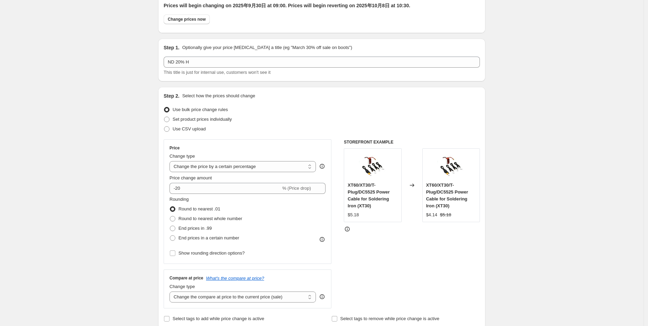
scroll to position [0, 0]
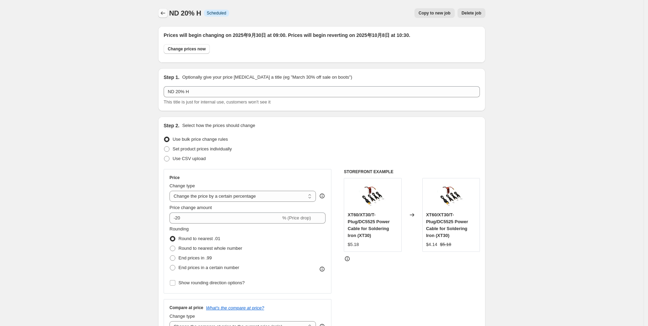
click at [163, 14] on icon "Price change jobs" at bounding box center [163, 13] width 7 height 7
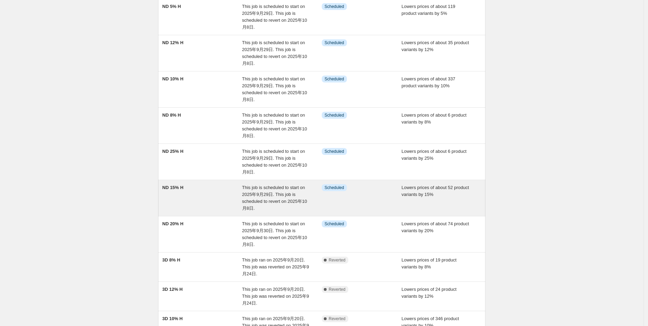
scroll to position [77, 0]
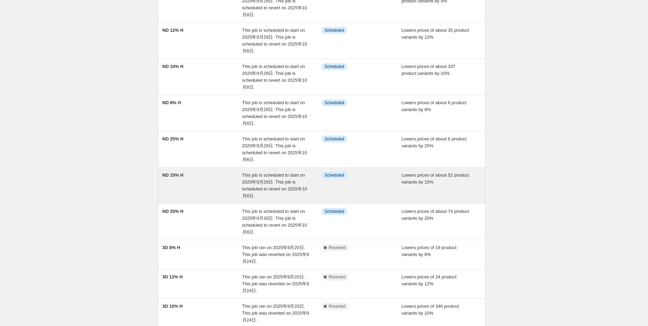
click at [177, 179] on div "ND 15% H" at bounding box center [202, 186] width 80 height 28
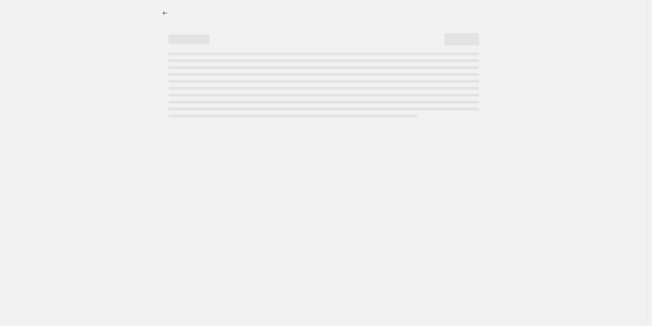
select select "percentage"
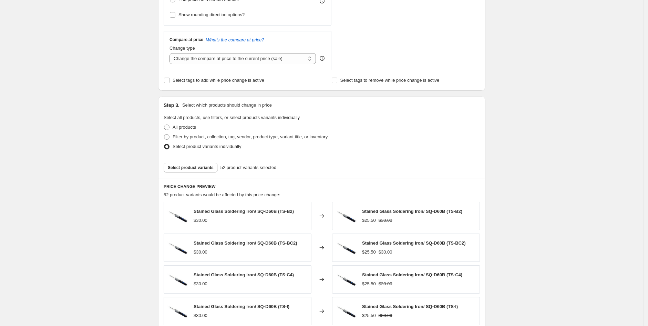
scroll to position [498, 0]
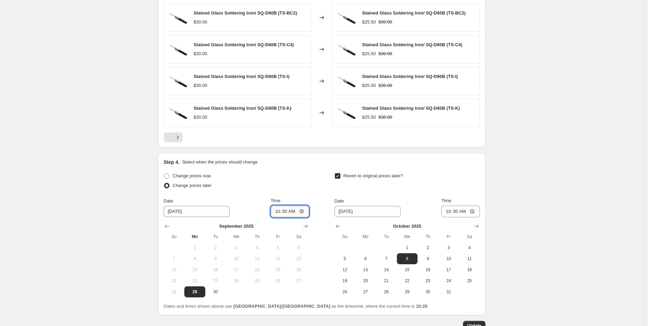
click at [284, 211] on input "10:30" at bounding box center [290, 211] width 39 height 12
type input "09:00"
click at [215, 291] on span "30" at bounding box center [215, 292] width 15 height 6
type input "9/30/2025"
click at [481, 325] on span "Update" at bounding box center [474, 326] width 14 height 6
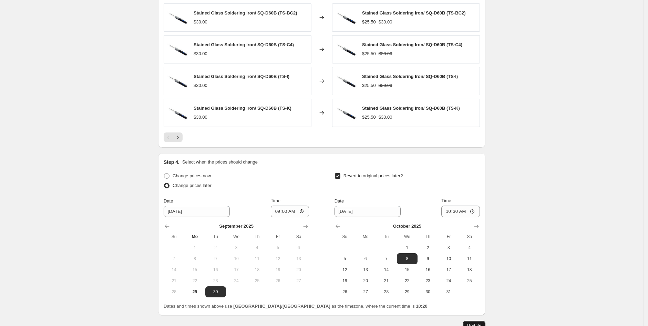
scroll to position [0, 0]
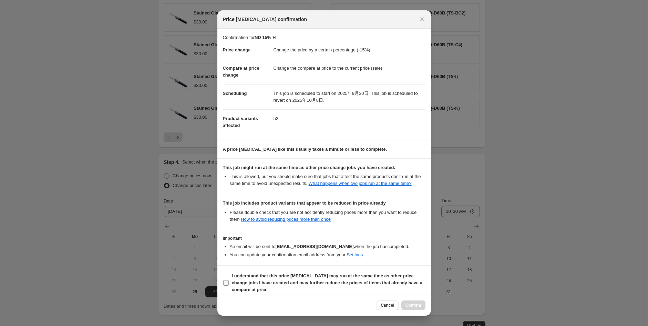
click at [226, 285] on input "I understand that this price change job may run at the same time as other price…" at bounding box center [226, 283] width 6 height 6
checkbox input "true"
click at [414, 306] on span "Confirm" at bounding box center [414, 305] width 16 height 6
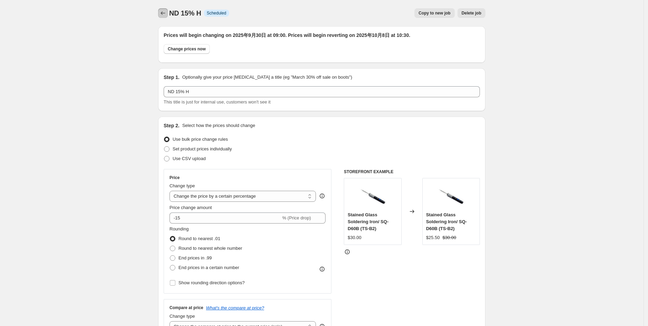
click at [167, 9] on button "Price change jobs" at bounding box center [163, 13] width 10 height 10
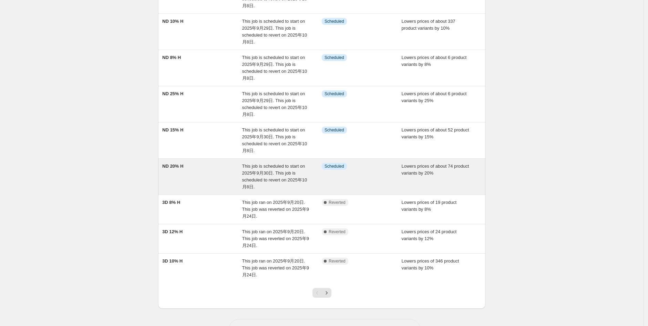
scroll to position [108, 0]
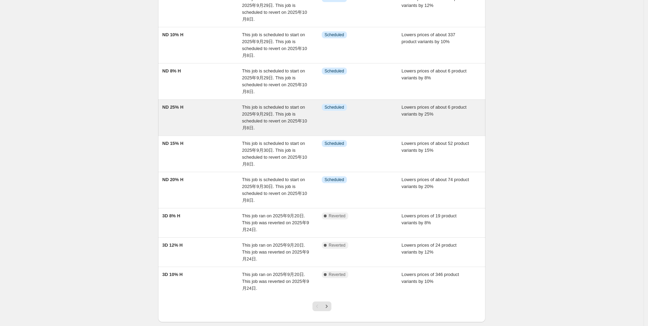
click at [202, 118] on div "ND 25% H" at bounding box center [202, 118] width 80 height 28
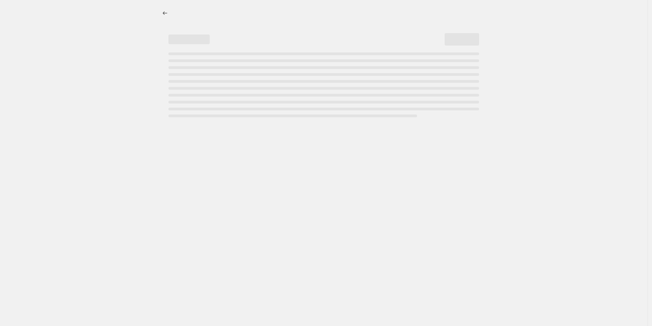
select select "percentage"
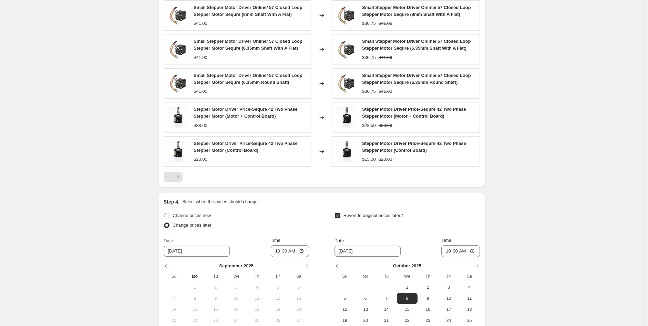
scroll to position [555, 0]
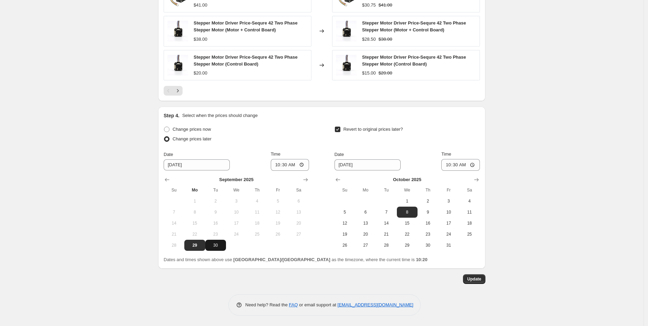
click at [215, 248] on span "30" at bounding box center [215, 245] width 15 height 6
type input "9/30/2025"
click at [283, 166] on input "10:30" at bounding box center [290, 165] width 39 height 12
type input "09:00"
click at [480, 279] on span "Update" at bounding box center [474, 279] width 14 height 6
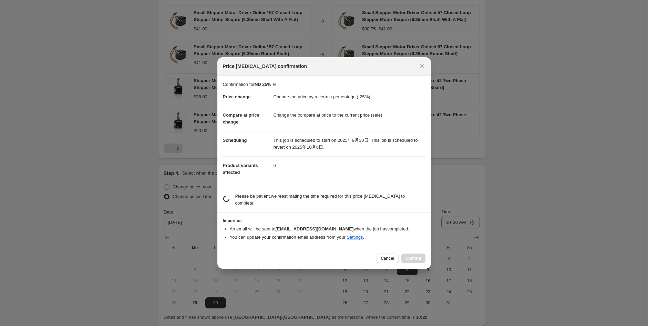
scroll to position [0, 0]
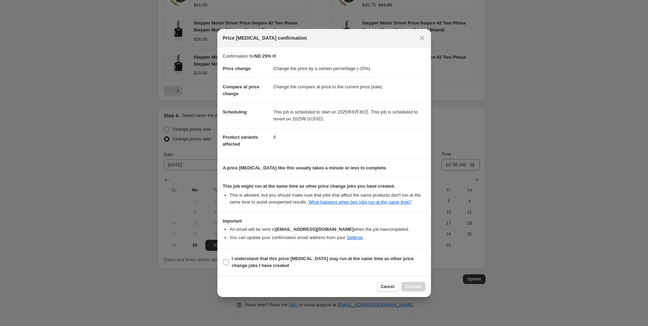
click at [225, 265] on input "I understand that this price change job may run at the same time as other price…" at bounding box center [226, 262] width 6 height 6
checkbox input "true"
click at [423, 287] on button "Confirm" at bounding box center [414, 287] width 24 height 10
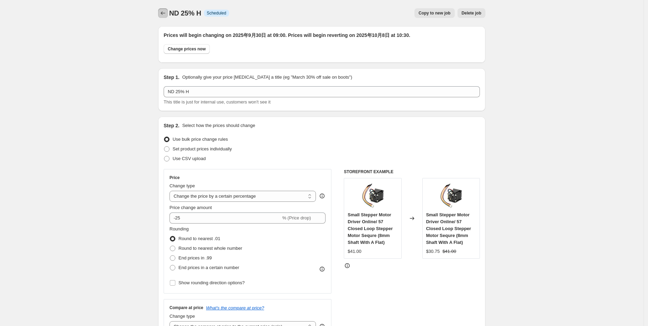
click at [162, 10] on icon "Price change jobs" at bounding box center [163, 13] width 7 height 7
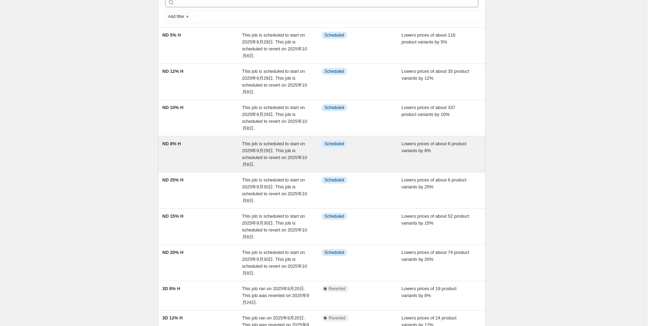
scroll to position [77, 0]
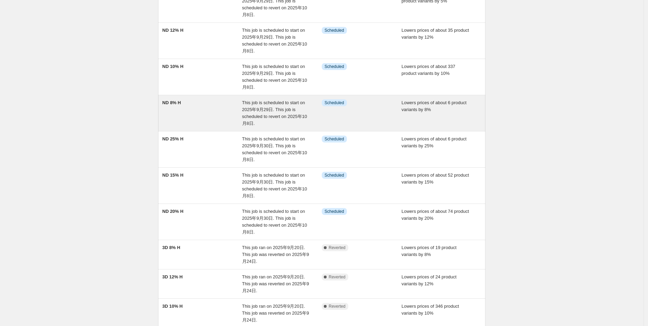
click at [181, 107] on div "ND 8% H" at bounding box center [202, 113] width 80 height 28
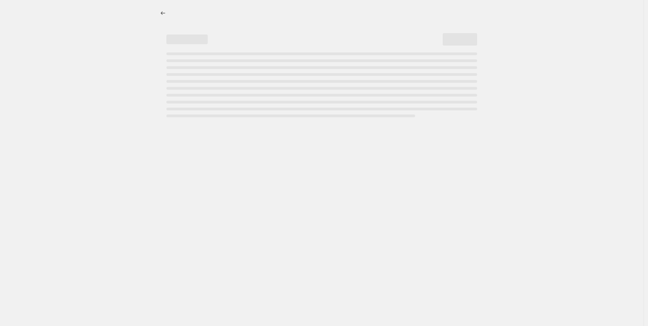
select select "percentage"
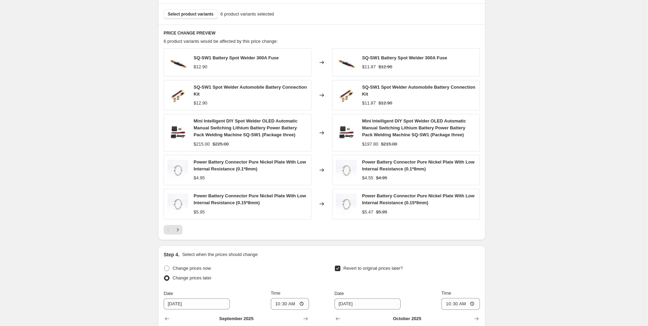
scroll to position [560, 0]
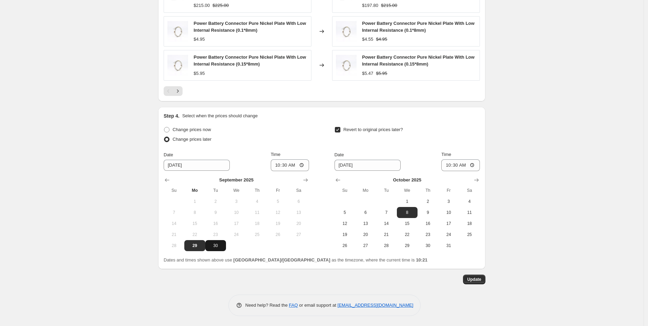
drag, startPoint x: 216, startPoint y: 243, endPoint x: 270, endPoint y: 184, distance: 79.3
click at [217, 243] on span "30" at bounding box center [215, 246] width 15 height 6
type input "9/30/2025"
click at [284, 164] on input "10:30" at bounding box center [290, 165] width 39 height 12
type input "09:00"
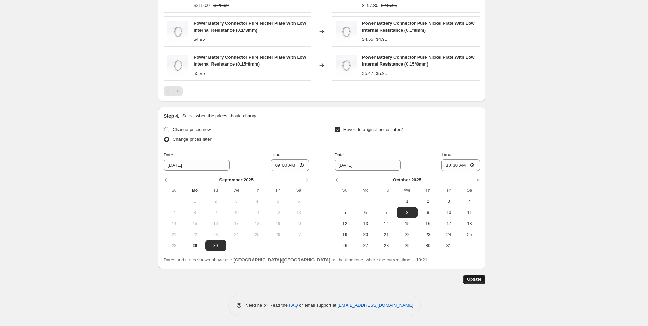
click at [473, 279] on span "Update" at bounding box center [474, 279] width 14 height 6
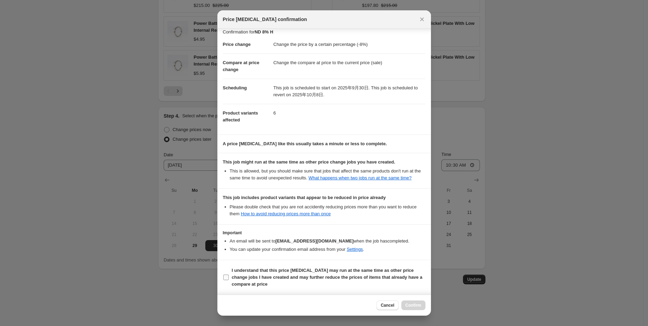
scroll to position [12, 0]
click at [226, 273] on label "I understand that this price change job may run at the same time as other price…" at bounding box center [324, 276] width 203 height 23
click at [226, 274] on input "I understand that this price change job may run at the same time as other price…" at bounding box center [226, 277] width 6 height 6
checkbox input "true"
click at [411, 301] on button "Confirm" at bounding box center [414, 305] width 24 height 10
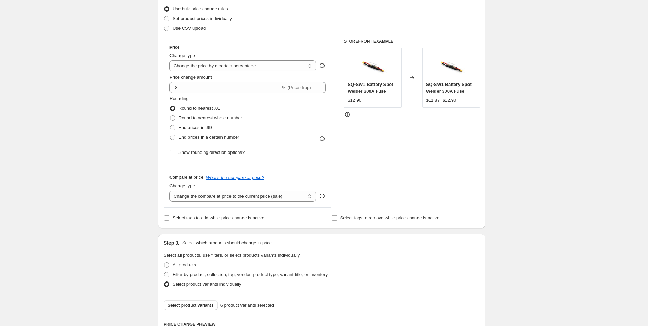
scroll to position [0, 0]
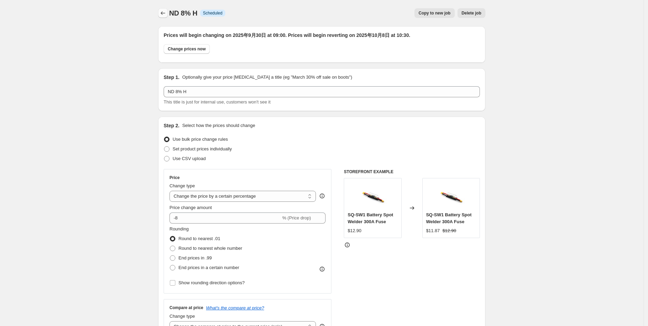
click at [166, 10] on icon "Price change jobs" at bounding box center [163, 13] width 7 height 7
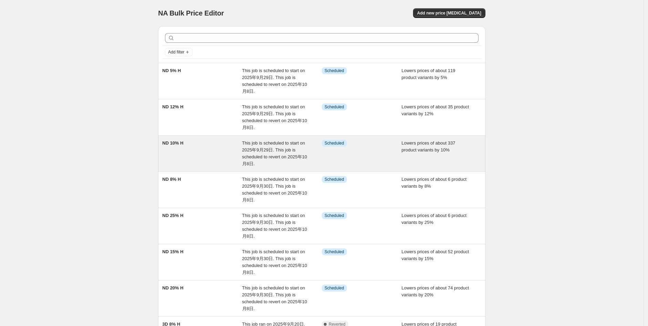
click at [181, 146] on div "ND 10% H" at bounding box center [202, 154] width 80 height 28
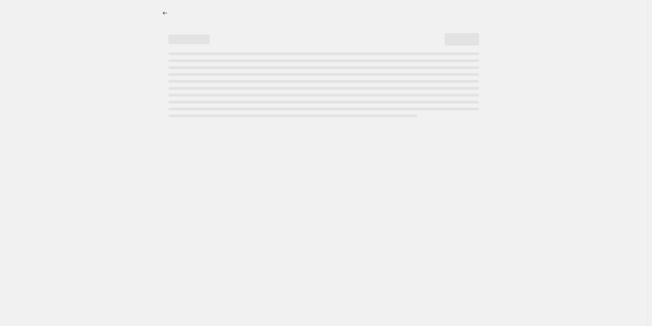
select select "percentage"
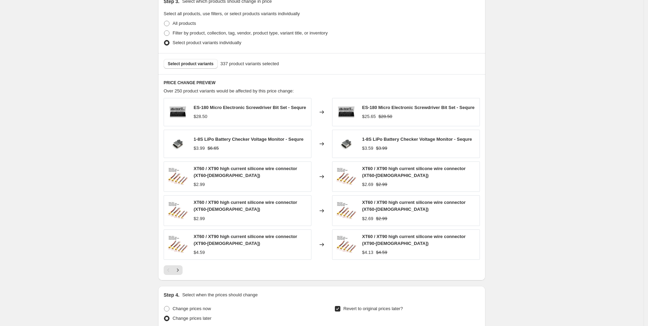
scroll to position [536, 0]
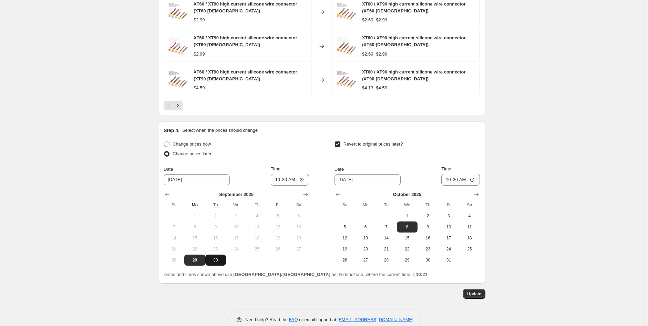
drag, startPoint x: 211, startPoint y: 265, endPoint x: 255, endPoint y: 215, distance: 66.4
click at [212, 263] on span "30" at bounding box center [215, 260] width 15 height 6
type input "9/30/2025"
click at [287, 180] on input "10:30" at bounding box center [290, 180] width 39 height 12
type input "09:00"
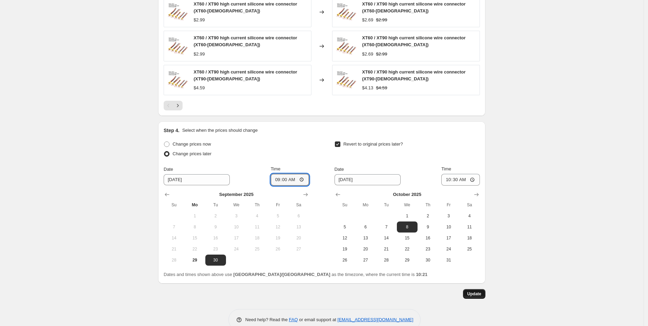
click at [470, 294] on span "Update" at bounding box center [474, 294] width 14 height 6
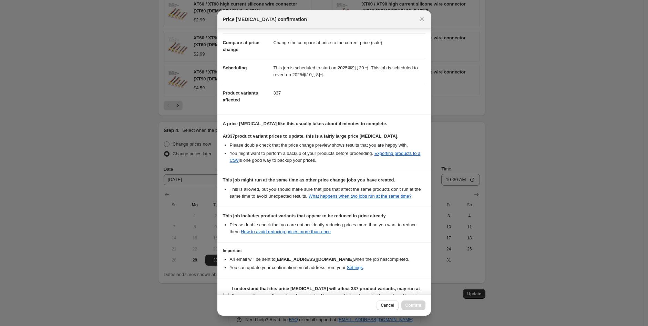
scroll to position [57, 0]
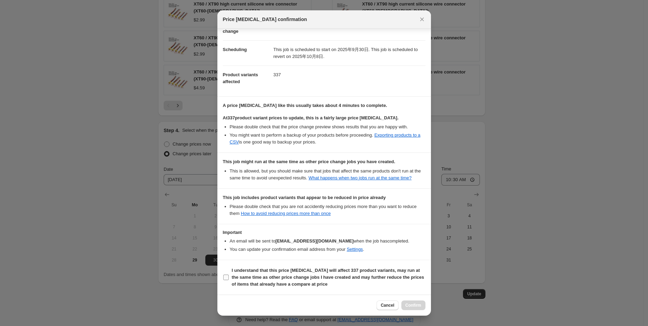
click at [225, 276] on input "I understand that this price change job will affect 337 product variants, may r…" at bounding box center [226, 277] width 6 height 6
checkbox input "true"
click at [413, 306] on span "Confirm" at bounding box center [414, 305] width 16 height 6
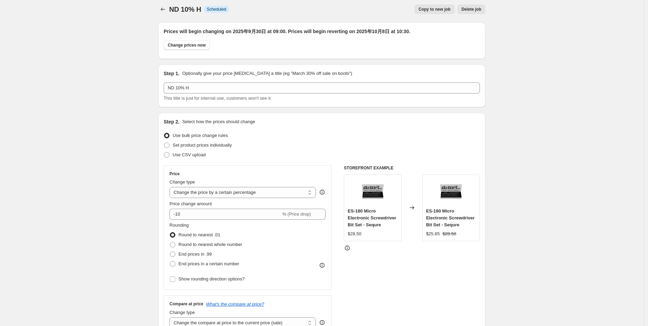
scroll to position [0, 0]
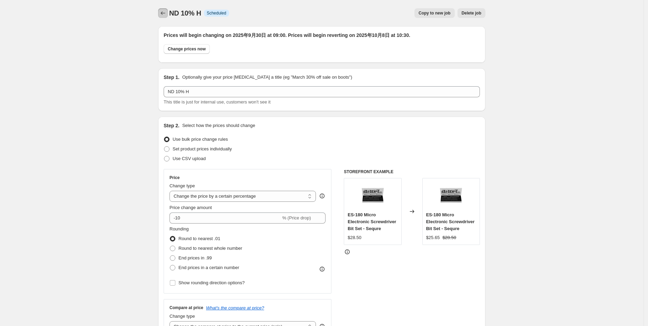
click at [161, 10] on icon "Price change jobs" at bounding box center [163, 13] width 7 height 7
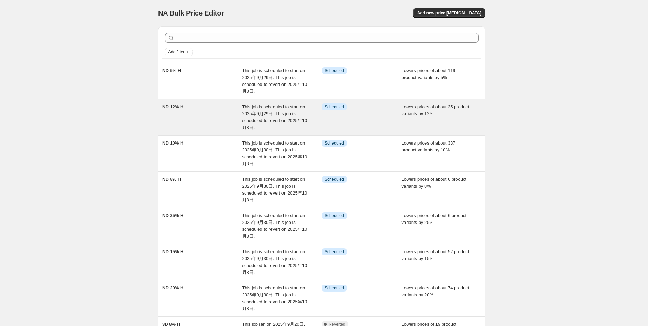
click at [211, 107] on div "ND 12% H" at bounding box center [202, 117] width 80 height 28
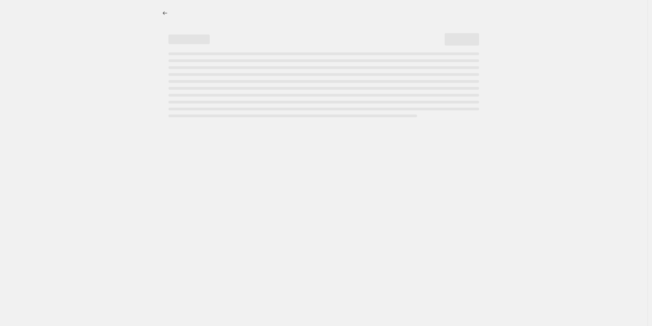
select select "percentage"
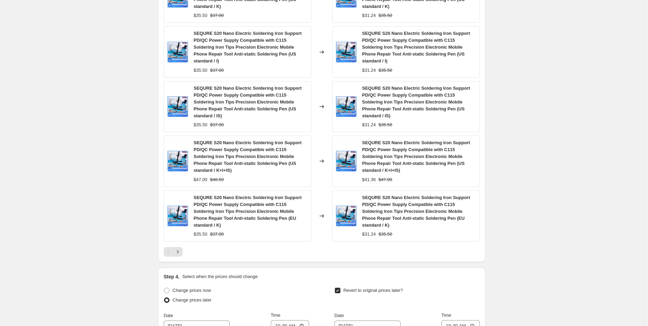
scroll to position [659, 0]
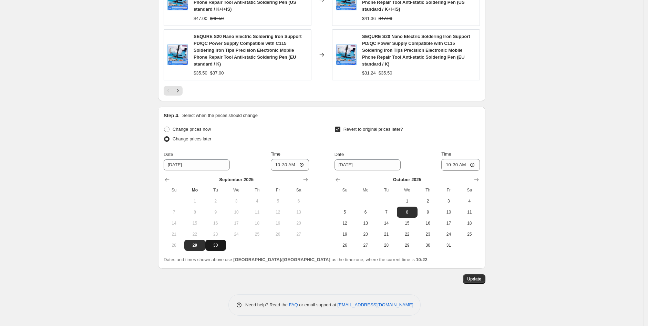
drag, startPoint x: 217, startPoint y: 243, endPoint x: 294, endPoint y: 186, distance: 95.5
click at [218, 243] on span "30" at bounding box center [215, 245] width 15 height 6
type input "9/30/2025"
click at [286, 165] on input "10:30" at bounding box center [290, 165] width 39 height 12
type input "09:00"
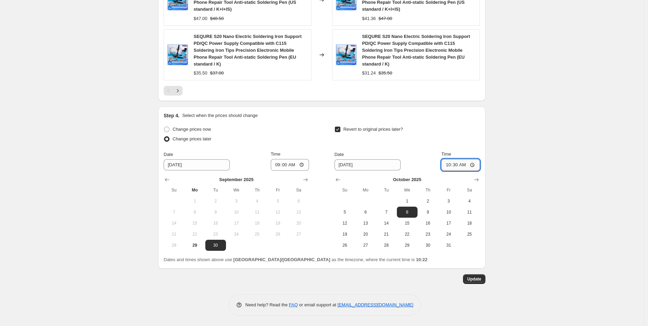
click at [458, 164] on input "10:30" at bounding box center [461, 165] width 39 height 12
click at [473, 280] on span "Update" at bounding box center [474, 279] width 14 height 6
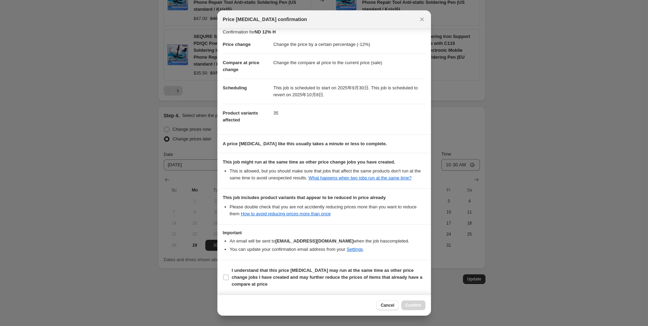
scroll to position [12, 0]
click at [228, 275] on input "I understand that this price change job may run at the same time as other price…" at bounding box center [226, 277] width 6 height 6
checkbox input "true"
click at [417, 303] on span "Confirm" at bounding box center [414, 305] width 16 height 6
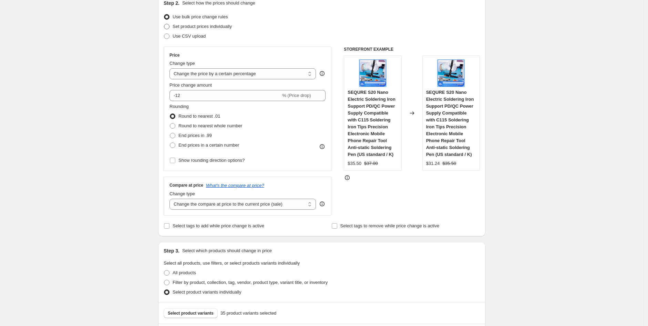
scroll to position [0, 0]
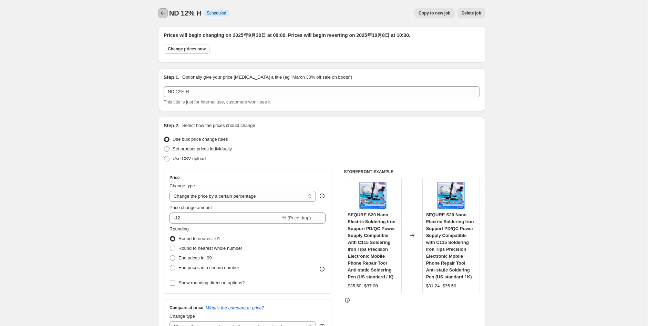
click at [164, 14] on icon "Price change jobs" at bounding box center [163, 13] width 7 height 7
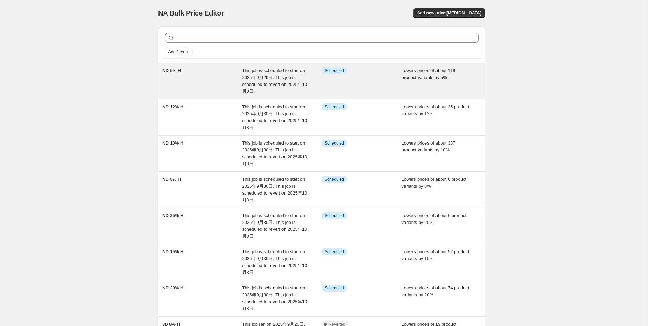
click at [180, 74] on div "ND 5% H" at bounding box center [202, 81] width 80 height 28
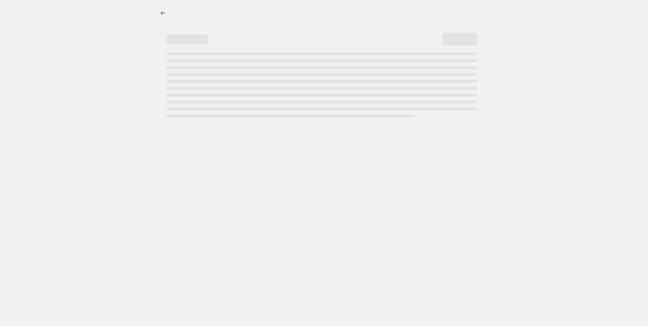
select select "percentage"
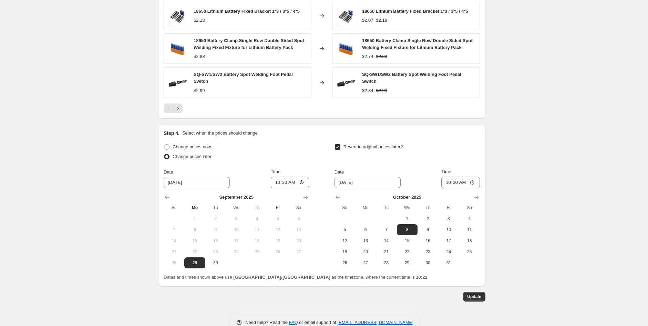
scroll to position [551, 0]
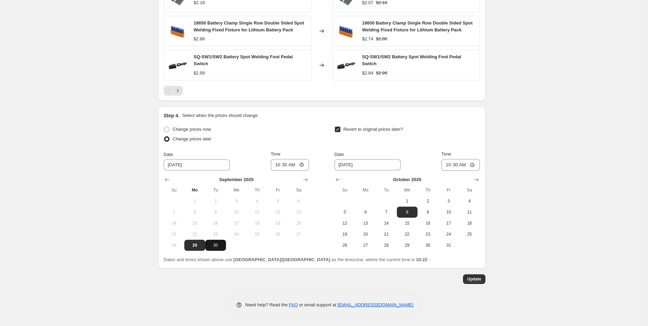
click at [214, 244] on span "30" at bounding box center [215, 245] width 15 height 6
type input "9/30/2025"
click at [287, 164] on input "10:30" at bounding box center [290, 165] width 39 height 12
type input "09:00"
click at [477, 275] on button "Update" at bounding box center [474, 279] width 22 height 10
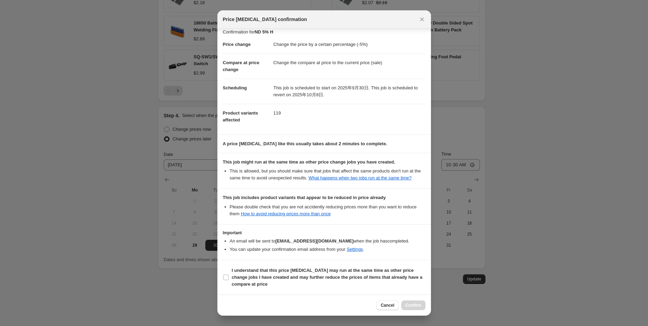
scroll to position [12, 0]
click at [226, 277] on input "I understand that this price change job may run at the same time as other price…" at bounding box center [226, 277] width 6 height 6
checkbox input "true"
click at [411, 306] on span "Confirm" at bounding box center [414, 305] width 16 height 6
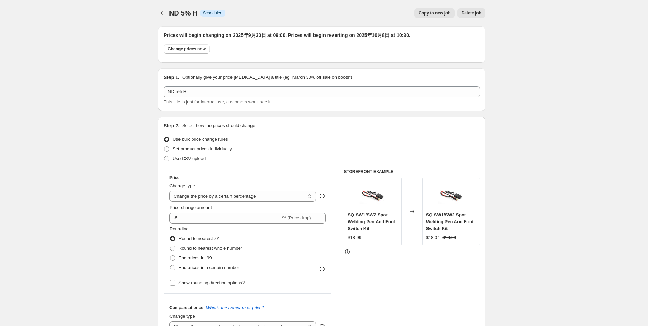
scroll to position [551, 0]
